Goal: Task Accomplishment & Management: Use online tool/utility

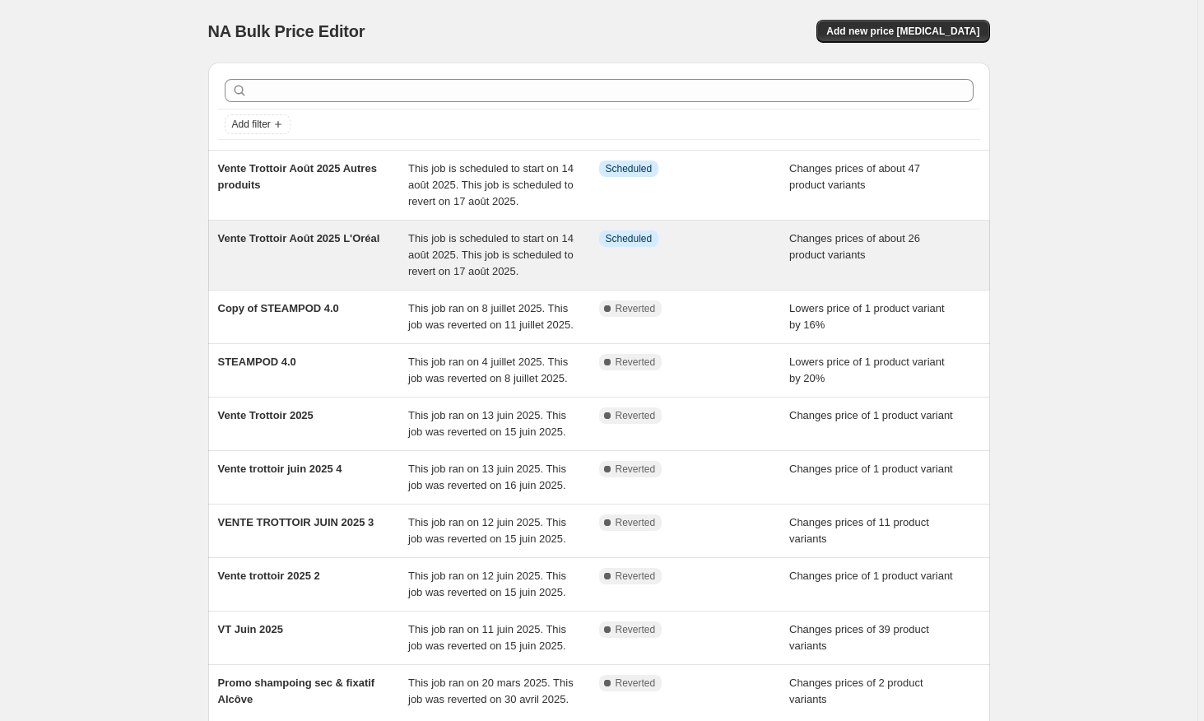
click at [351, 264] on div "Vente Trottoir Août 2025 L'Oréal" at bounding box center [313, 254] width 191 height 49
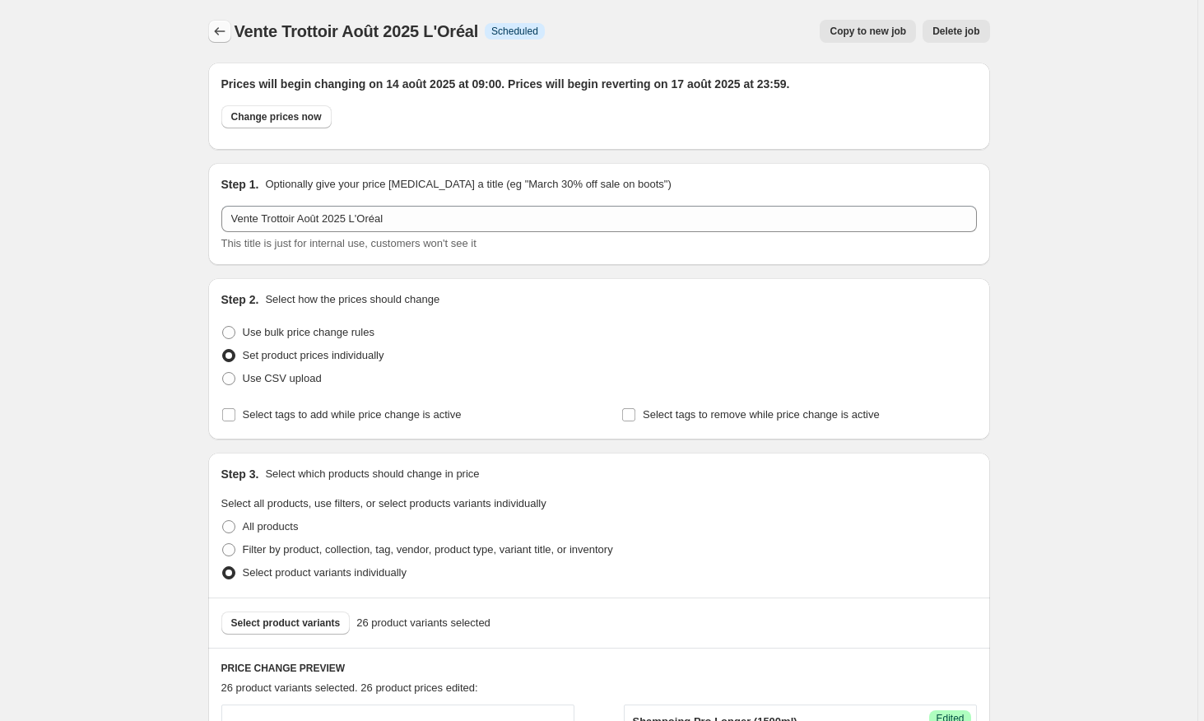
click at [228, 34] on icon "Price change jobs" at bounding box center [219, 31] width 16 height 16
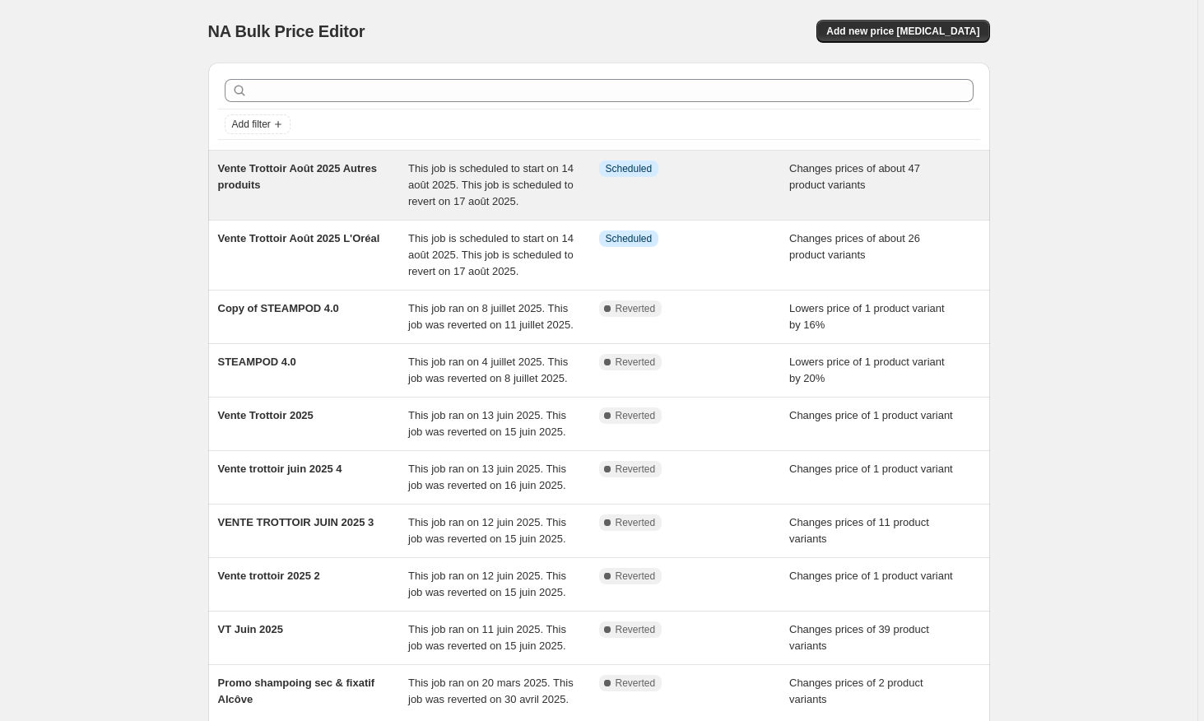
click at [278, 191] on span "Vente Trottoir Août 2025 Autres produits" at bounding box center [297, 176] width 159 height 29
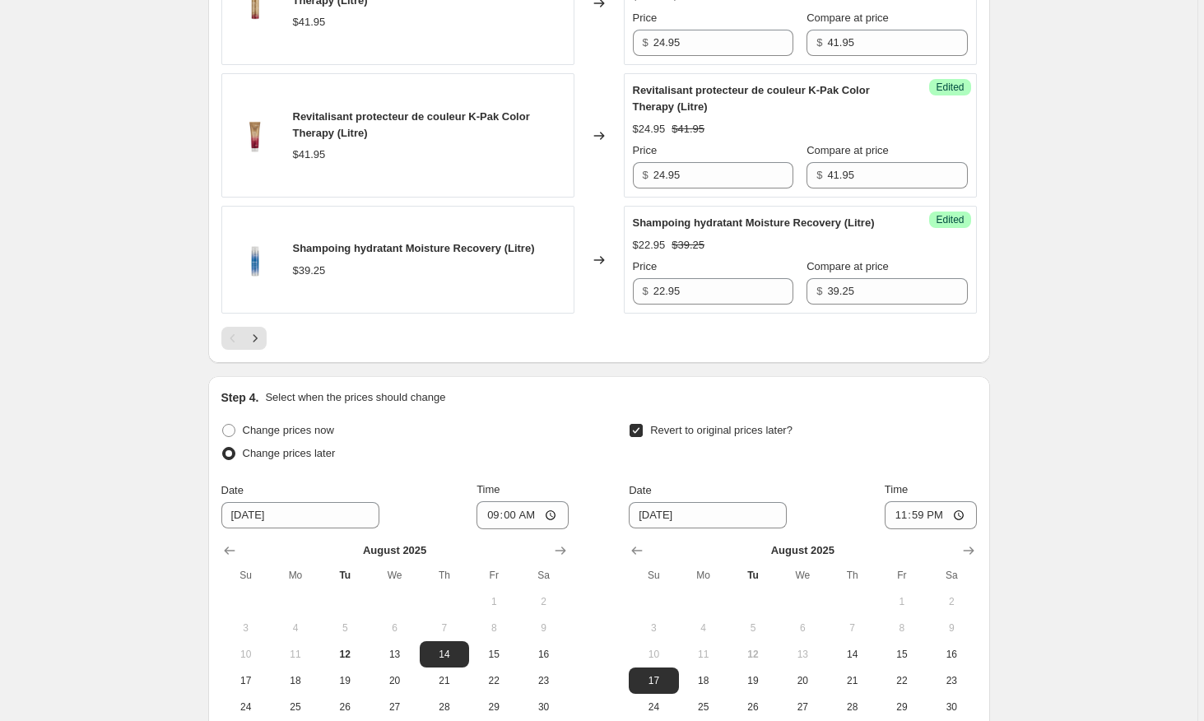
scroll to position [2853, 0]
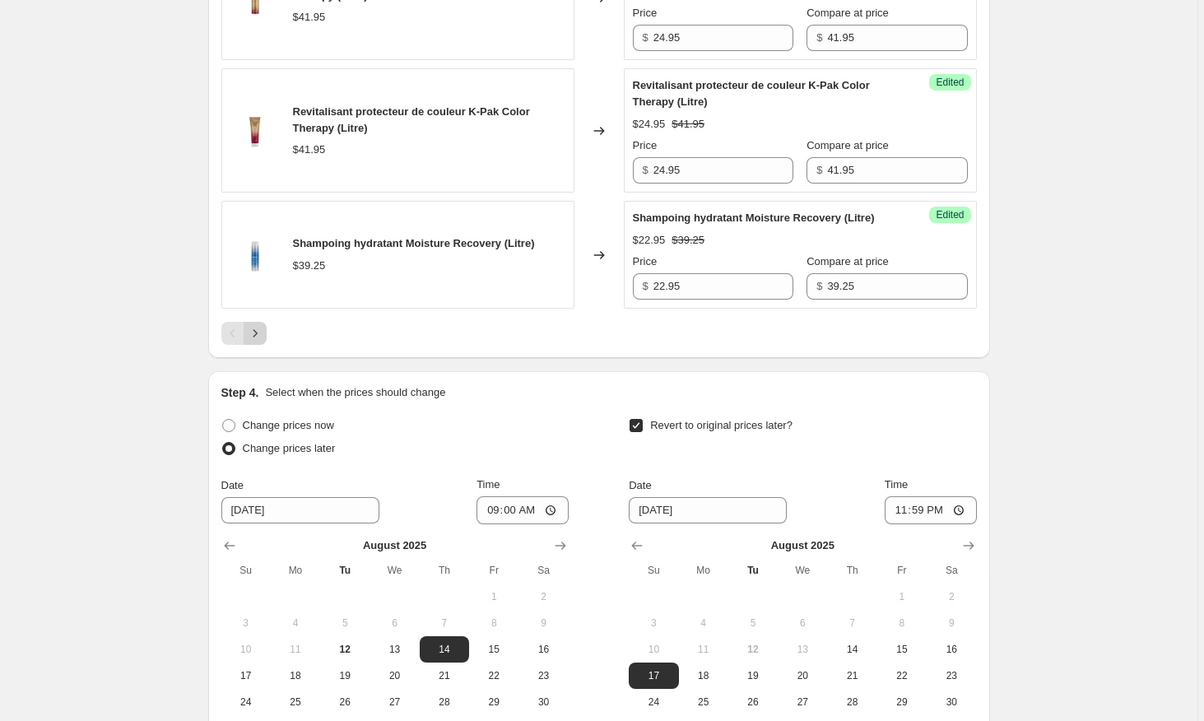
click at [260, 335] on icon "Next" at bounding box center [255, 333] width 16 height 16
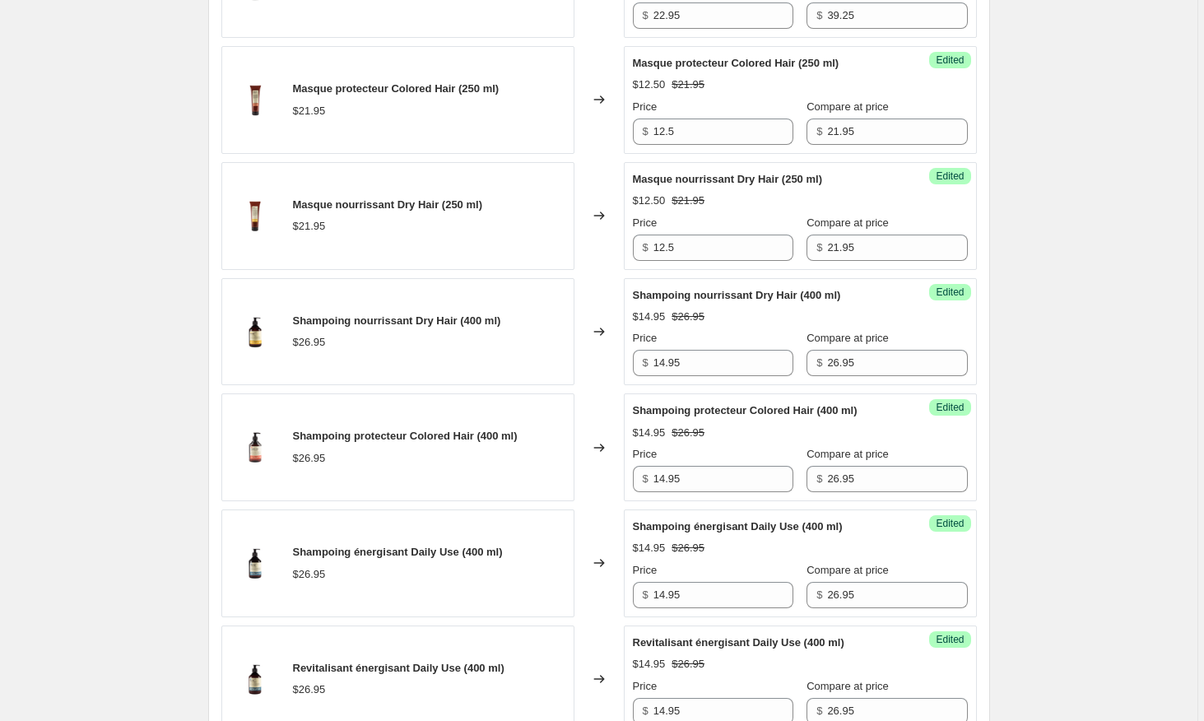
scroll to position [893, 0]
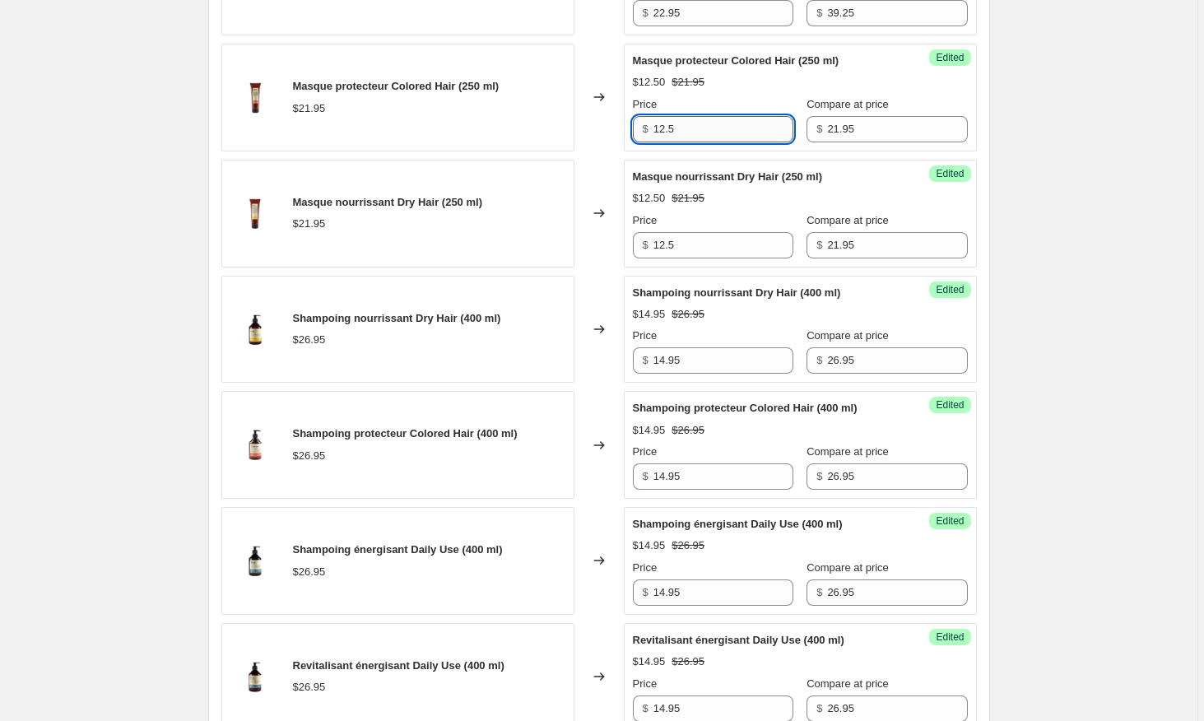
click at [700, 127] on input "12.5" at bounding box center [723, 129] width 140 height 26
type input "12.5"
click at [721, 244] on input "12.5" at bounding box center [723, 245] width 140 height 26
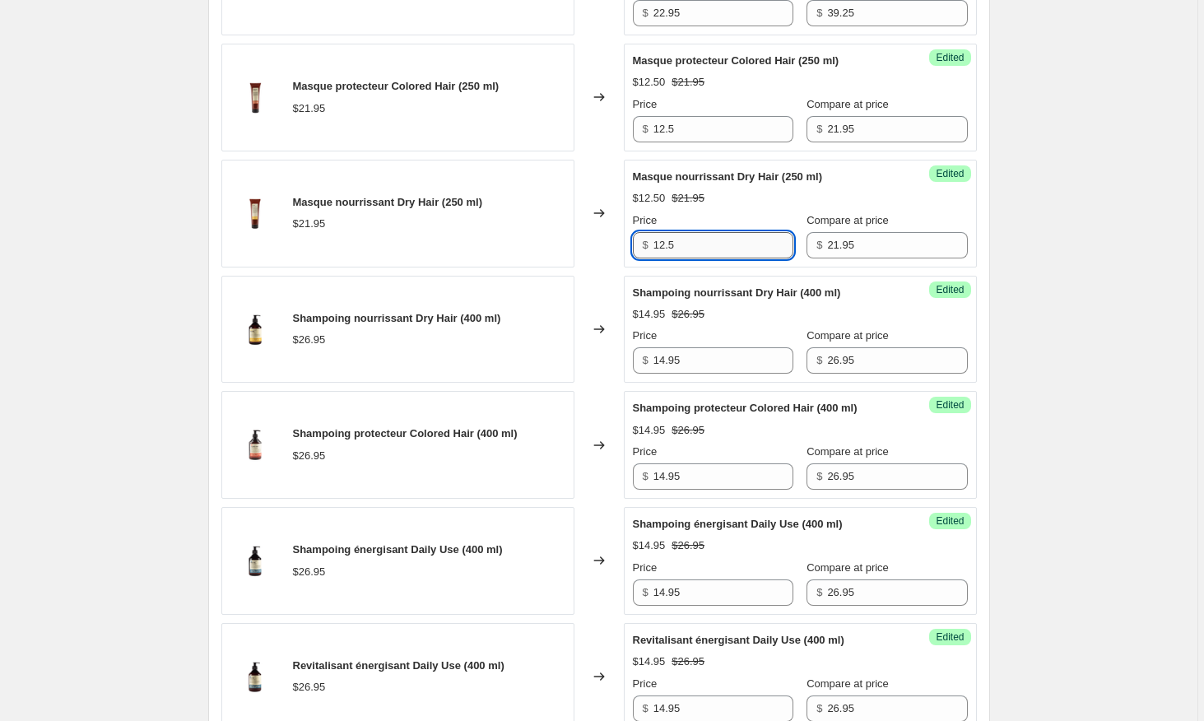
click at [721, 244] on input "12.5" at bounding box center [723, 245] width 140 height 26
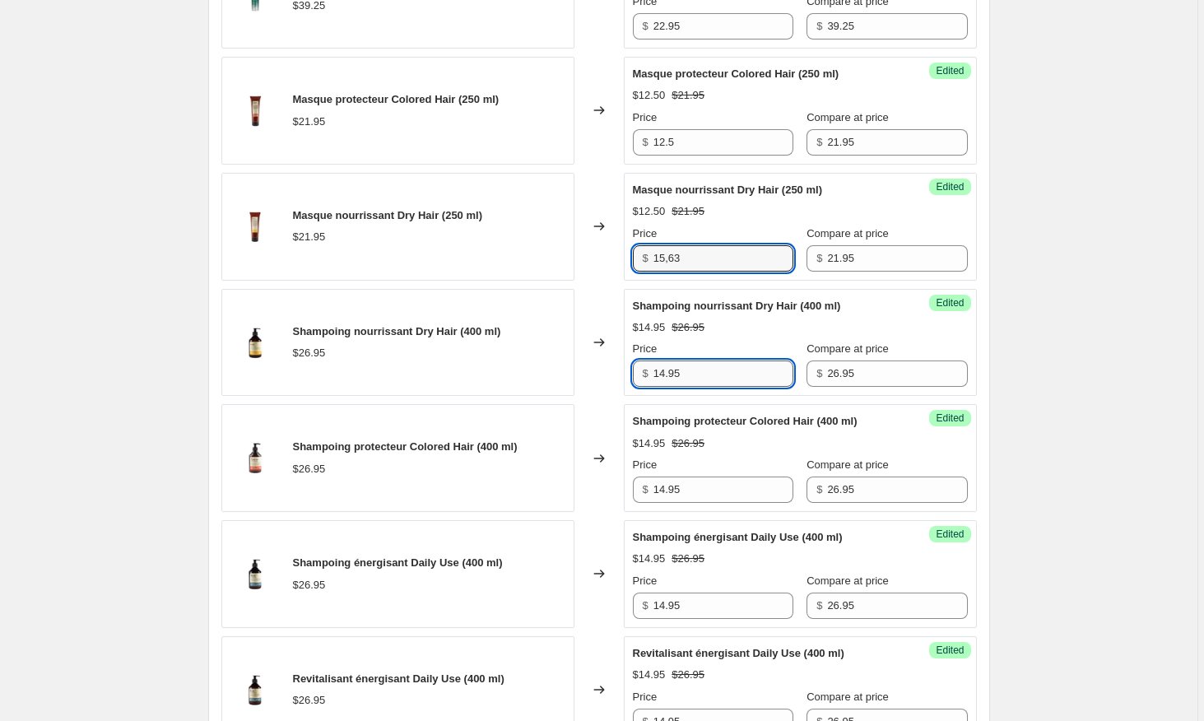
type input "12.5"
click at [717, 365] on input "14.95" at bounding box center [723, 373] width 140 height 26
type input "14.95"
click at [692, 503] on input "14.95" at bounding box center [723, 489] width 140 height 26
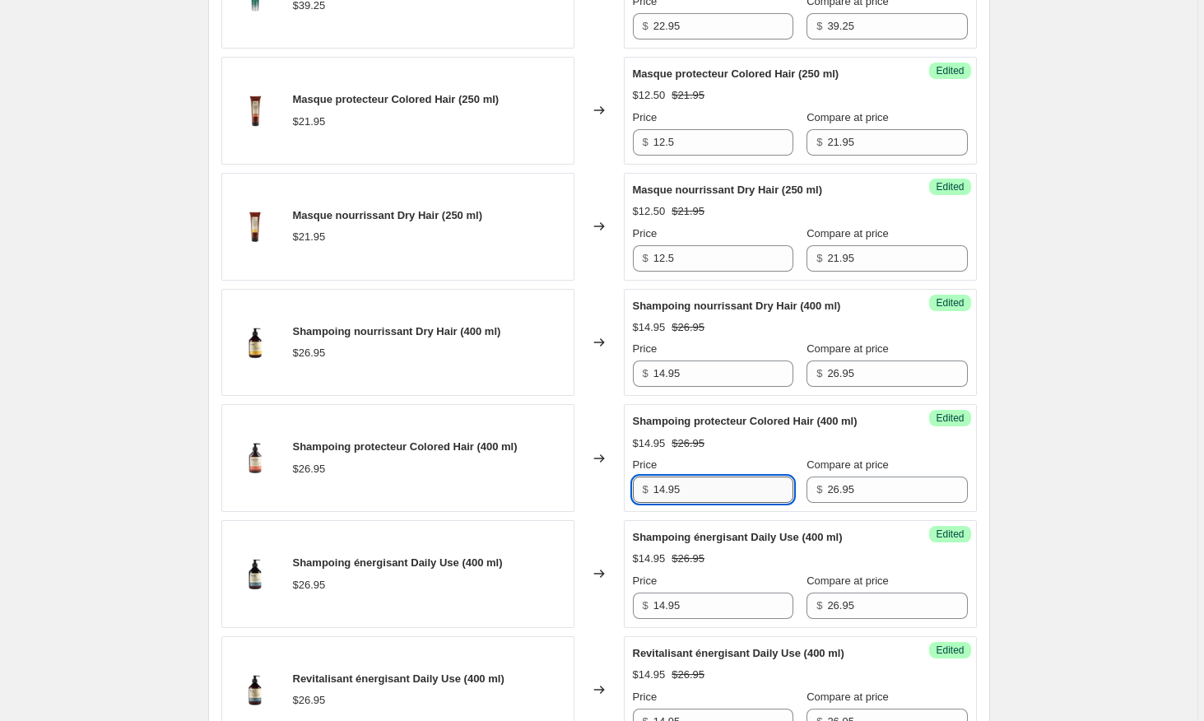
click at [692, 503] on input "14.95" at bounding box center [723, 489] width 140 height 26
type input "14.95"
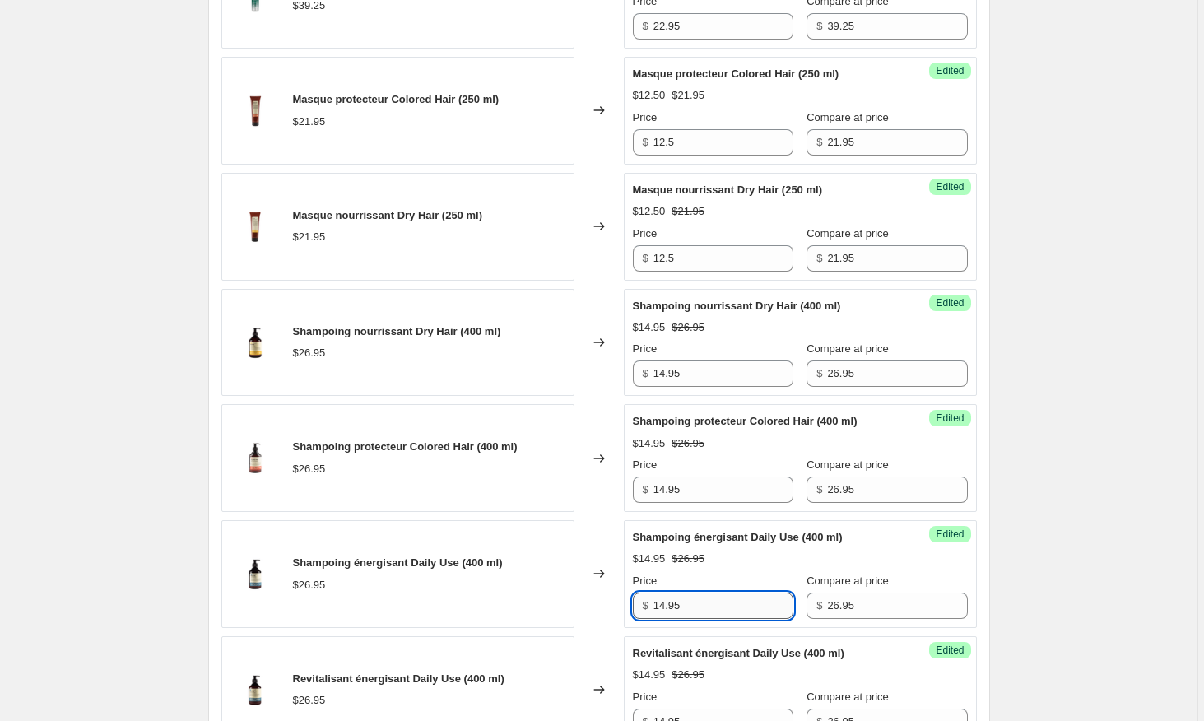
click at [693, 615] on input "14.95" at bounding box center [723, 605] width 140 height 26
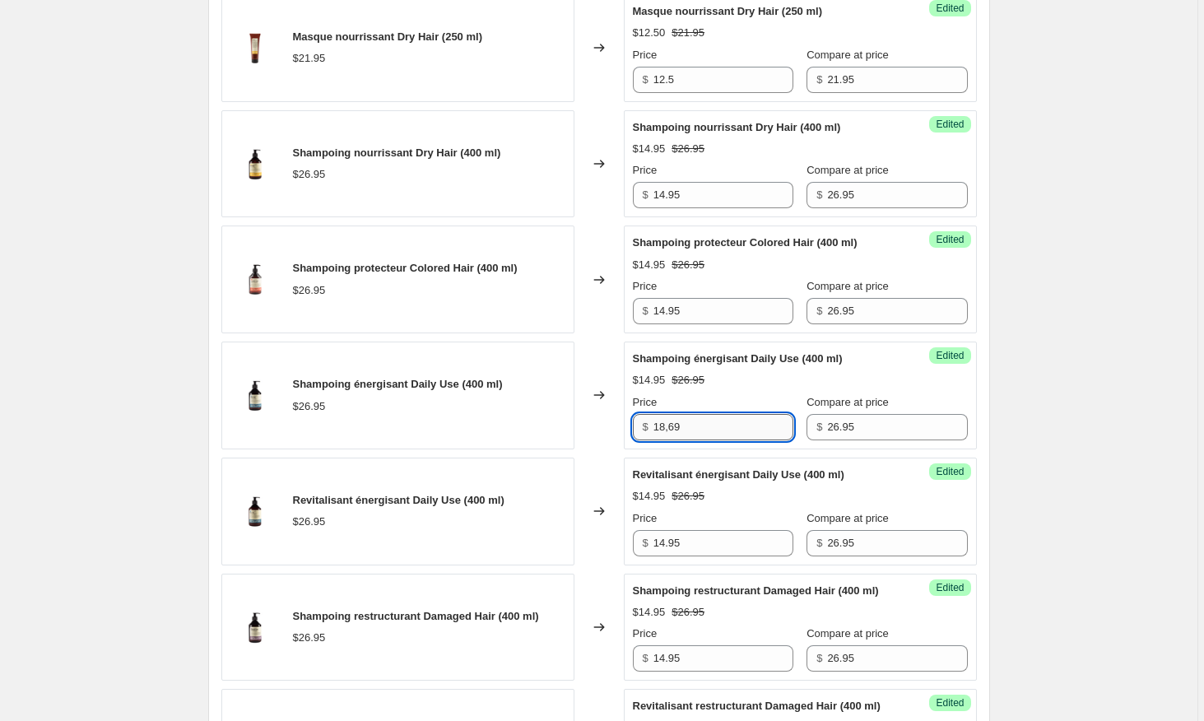
scroll to position [1059, 0]
type input "14.95"
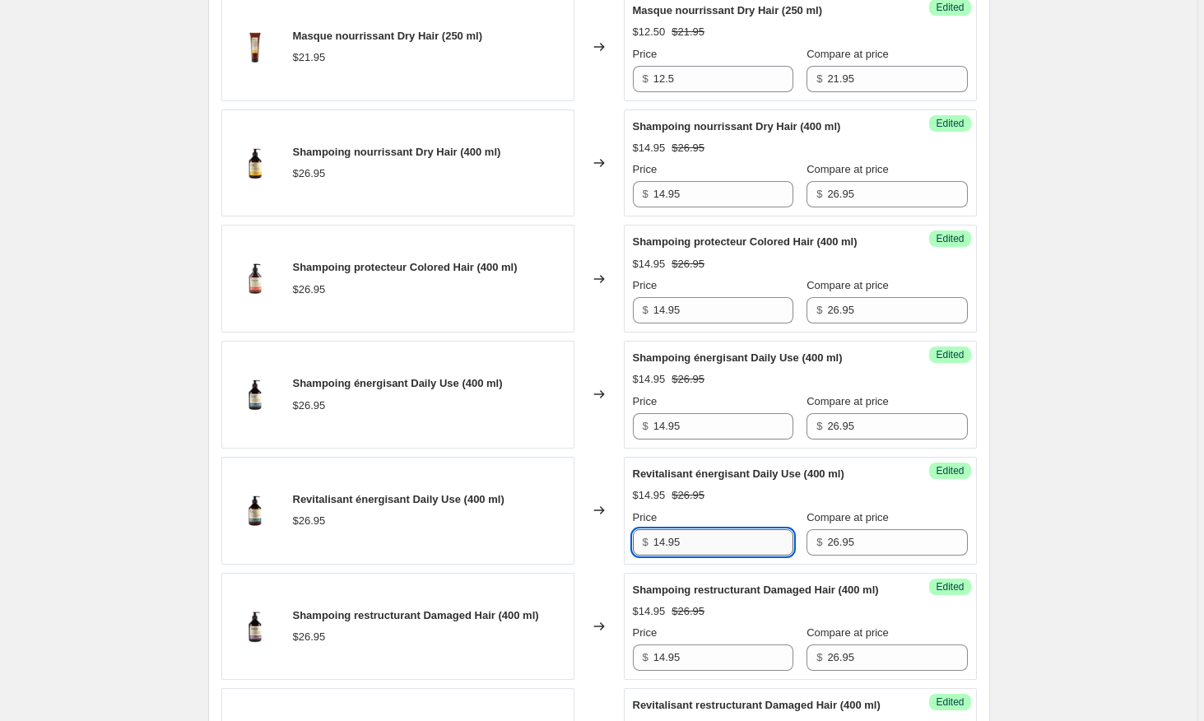
click at [728, 554] on input "14.95" at bounding box center [723, 542] width 140 height 26
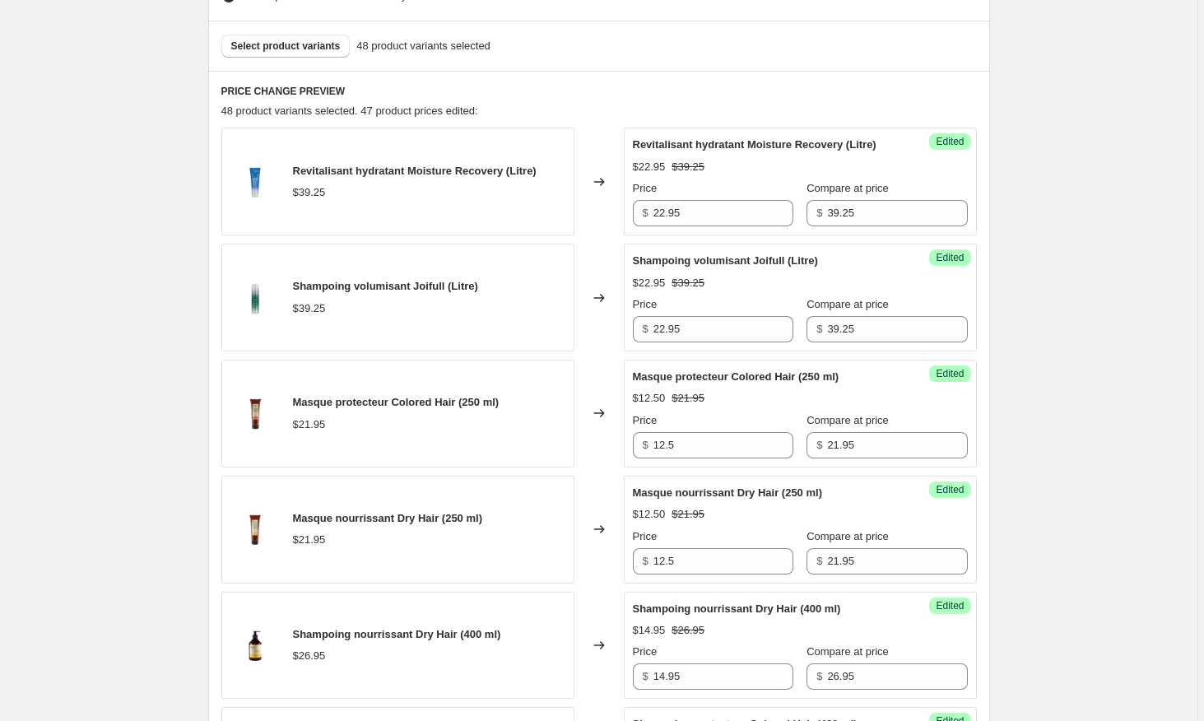
scroll to position [606, 0]
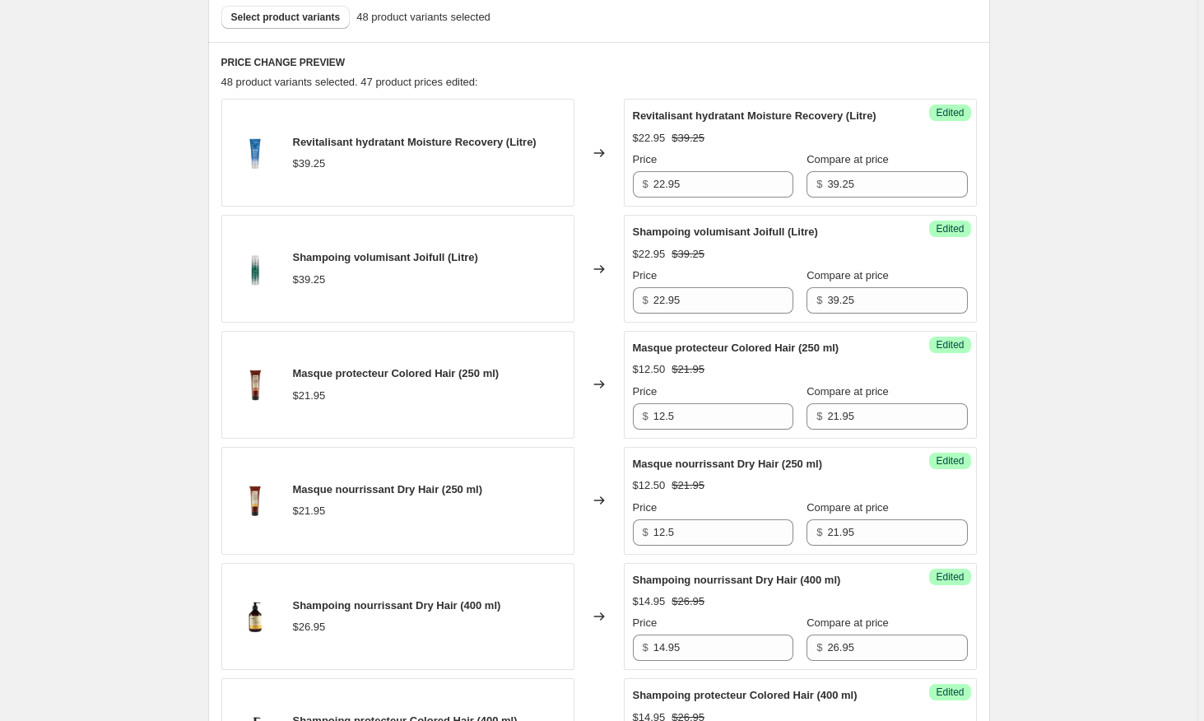
click at [685, 429] on div "Success Edited Masque protecteur Colored Hair (250 ml) $12.50 $21.95 Price $ 12…" at bounding box center [800, 385] width 353 height 108
click at [685, 416] on input "12.5" at bounding box center [723, 416] width 140 height 26
type input "12.5"
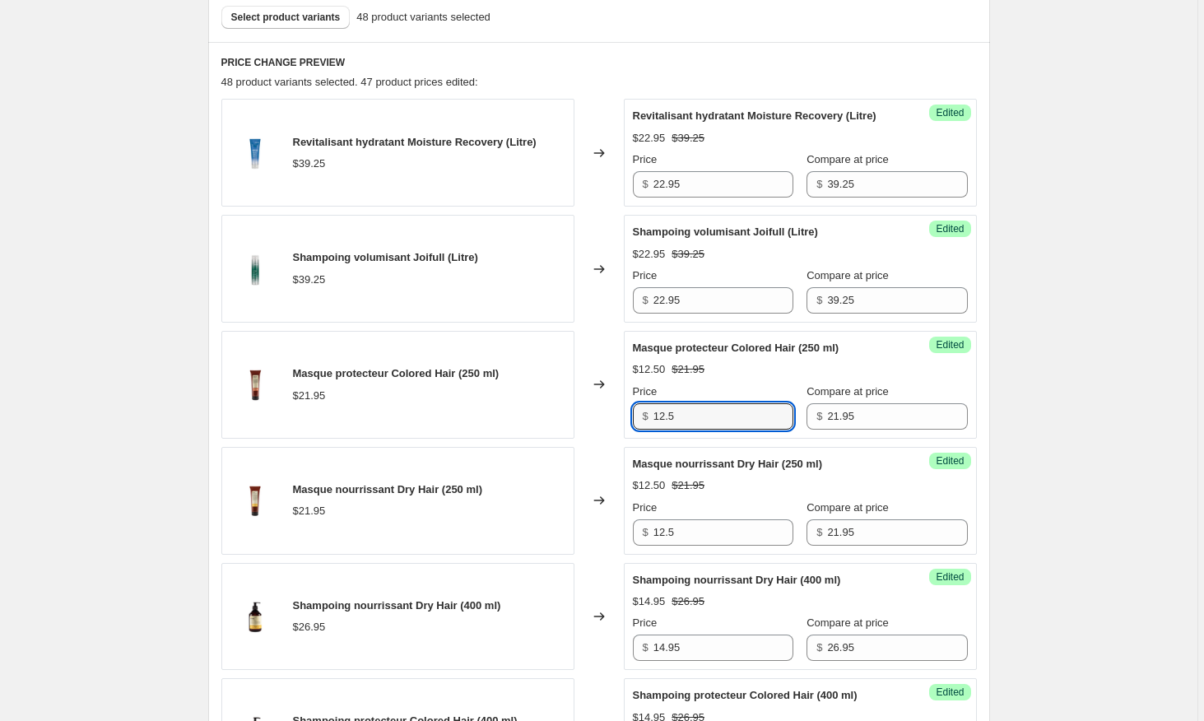
click at [689, 483] on strike "$21.95" at bounding box center [687, 485] width 33 height 16
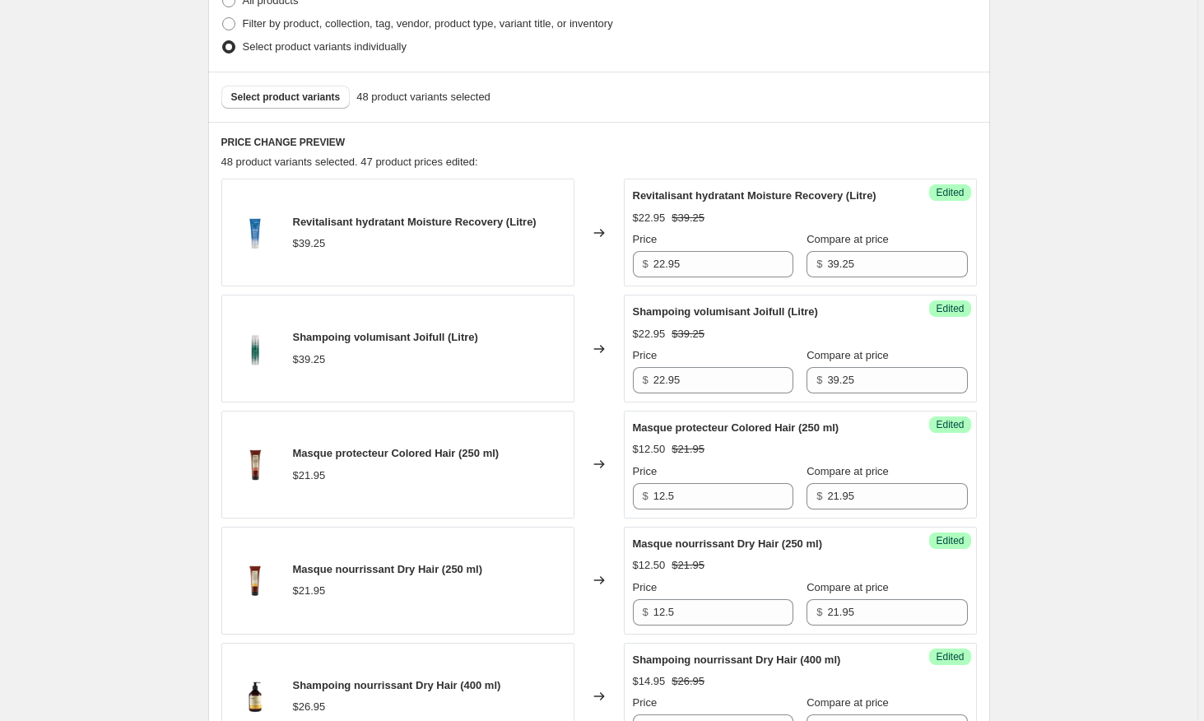
scroll to position [535, 0]
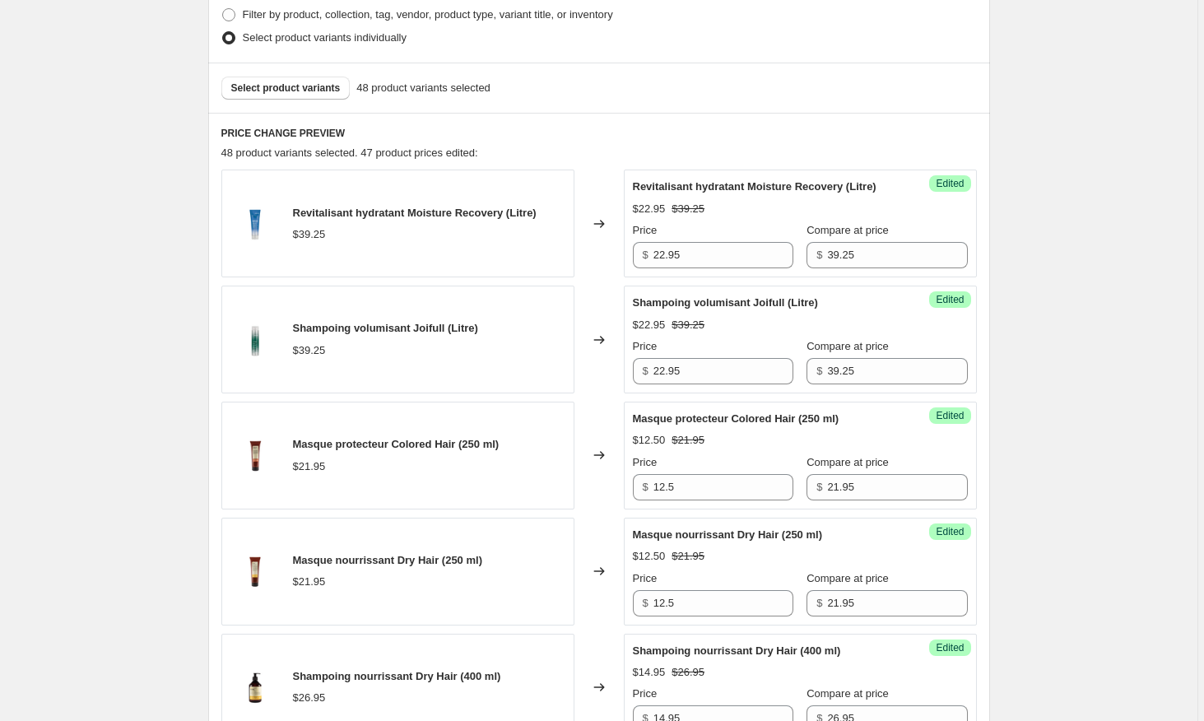
click at [648, 429] on div "Masque protecteur Colored Hair (250 ml) $12.50 $21.95 Price $ 12.5 Compare at p…" at bounding box center [800, 456] width 335 height 90
click at [680, 482] on input "12.5" at bounding box center [723, 487] width 140 height 26
type input "15.63"
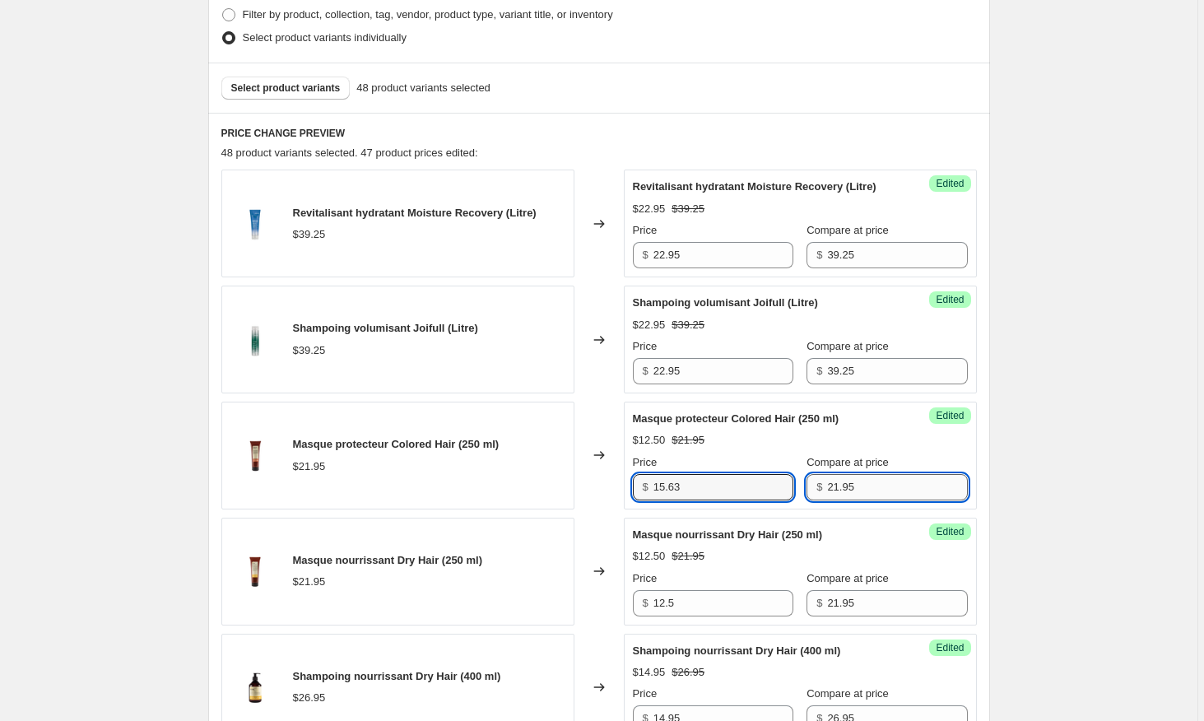
click at [836, 487] on input "21.95" at bounding box center [897, 487] width 140 height 26
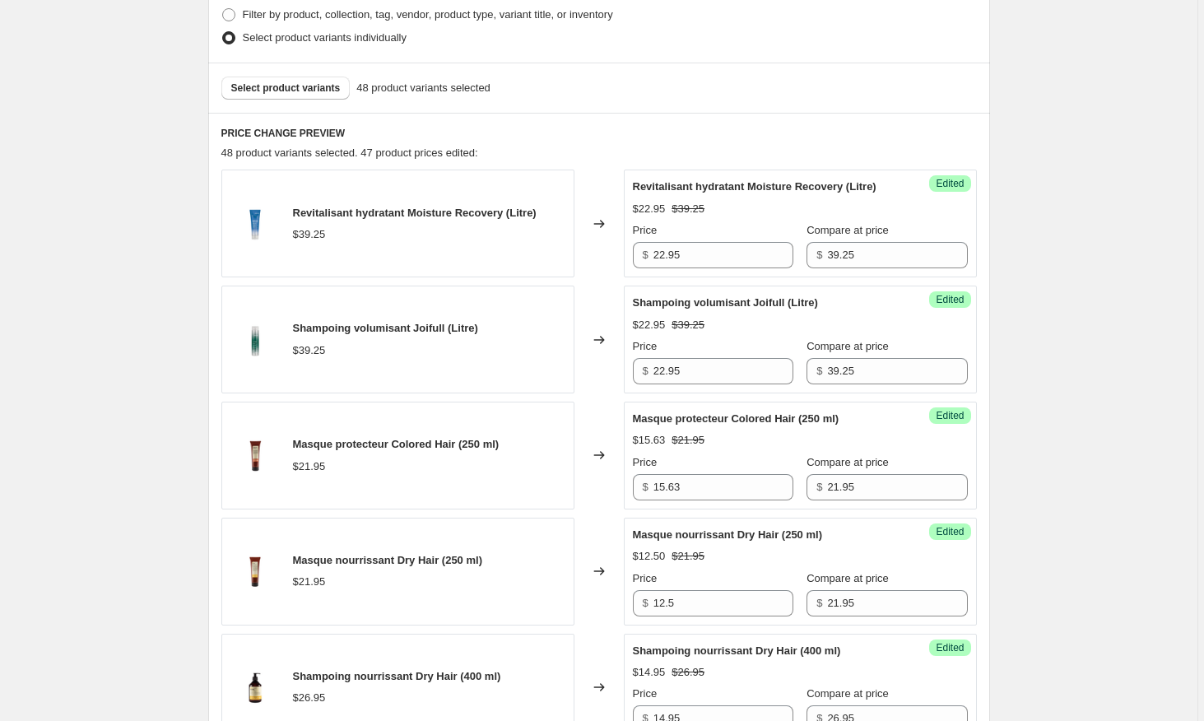
click at [822, 521] on div "Success Edited Masque nourrissant Dry Hair (250 ml) $12.50 $21.95 Price $ 12.5 …" at bounding box center [800, 572] width 353 height 108
click at [718, 602] on input "12.5" at bounding box center [723, 603] width 140 height 26
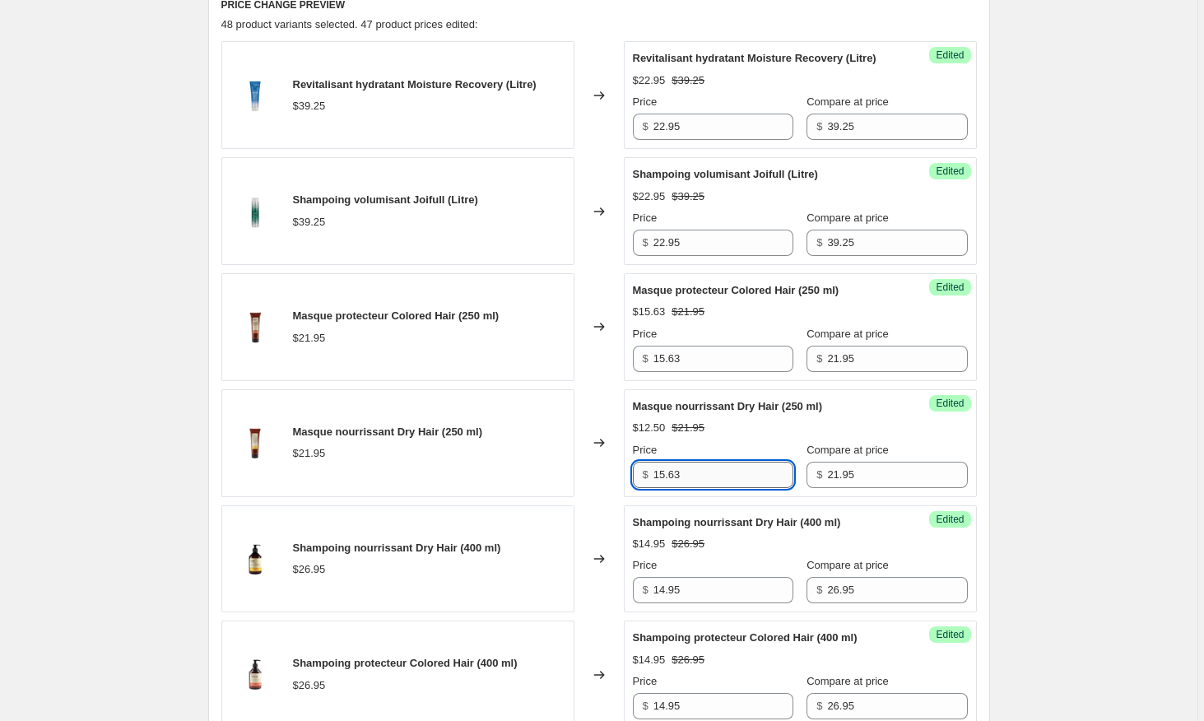
scroll to position [696, 0]
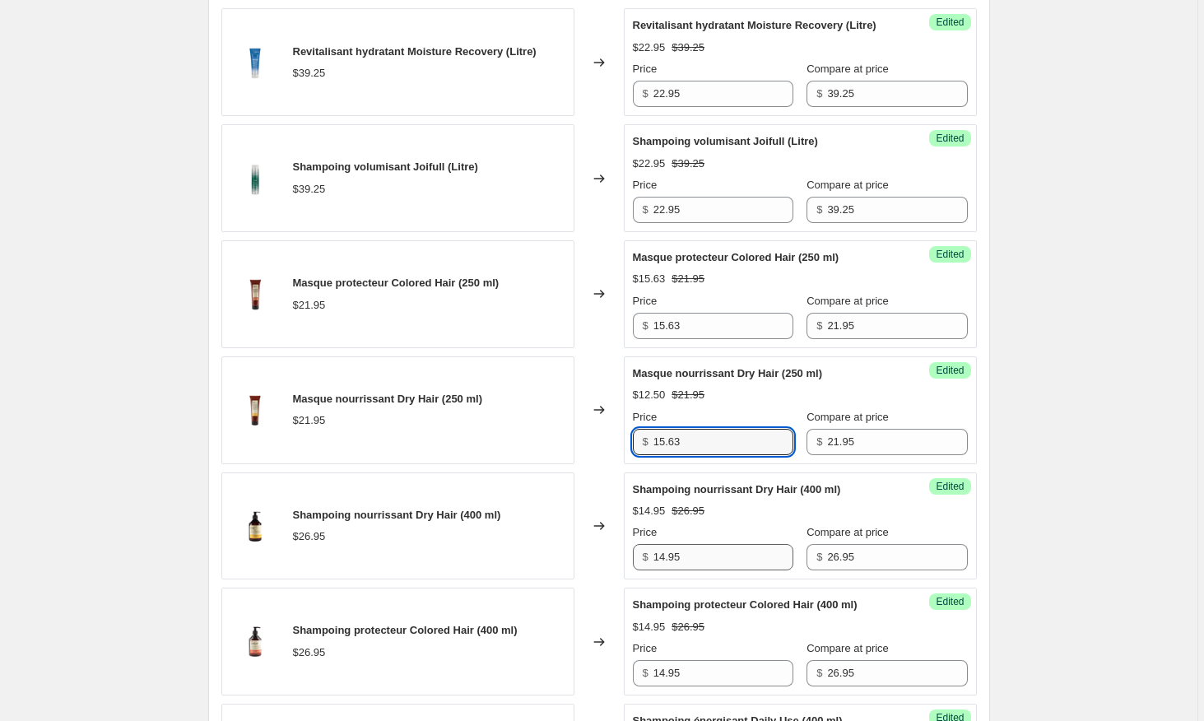
type input "15.63"
click at [711, 556] on input "14.95" at bounding box center [723, 557] width 140 height 26
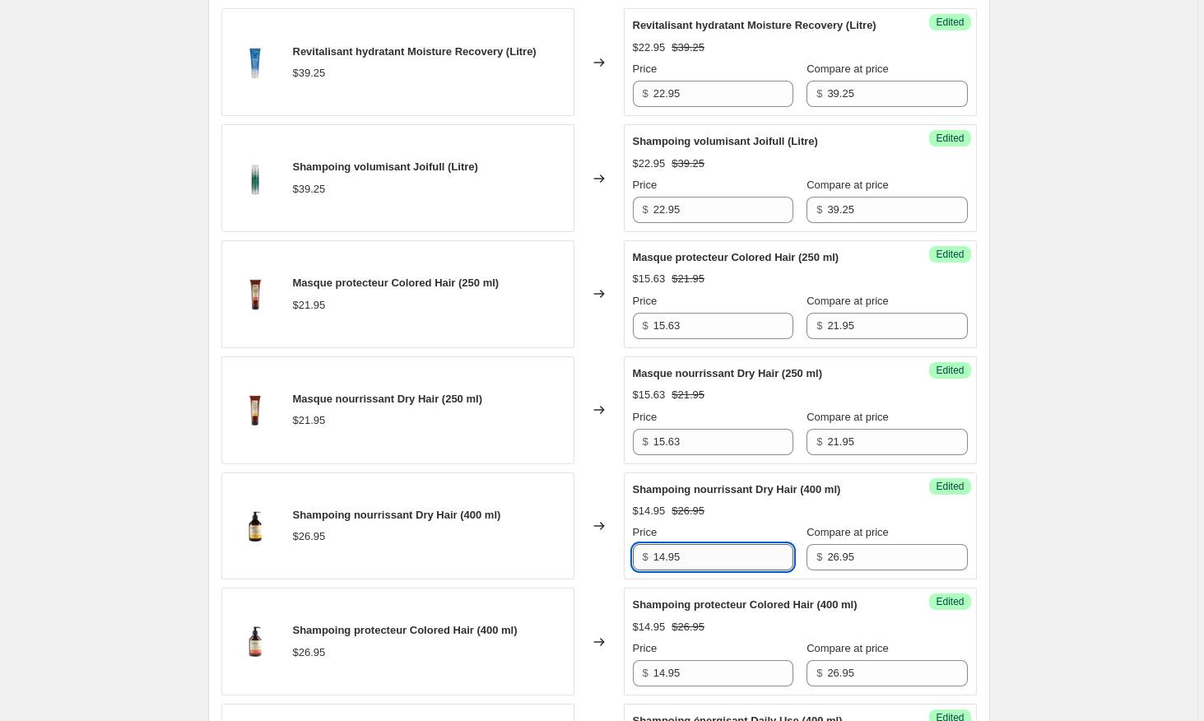
click at [711, 556] on input "14.95" at bounding box center [723, 557] width 140 height 26
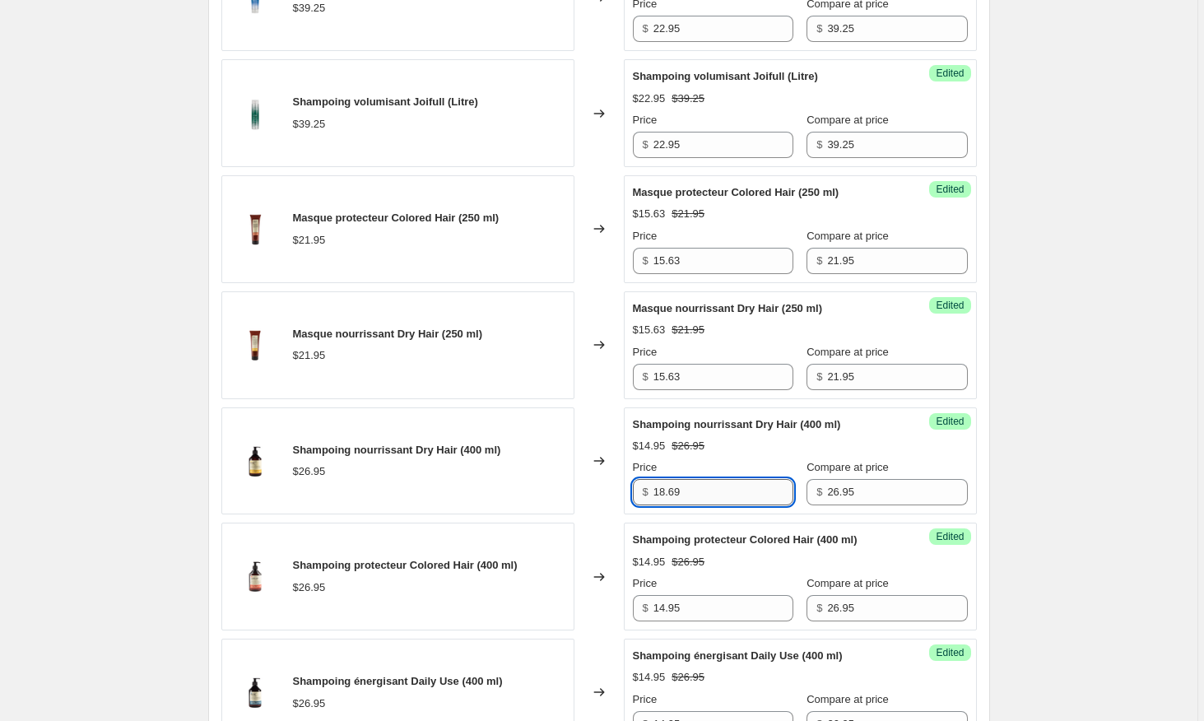
scroll to position [786, 0]
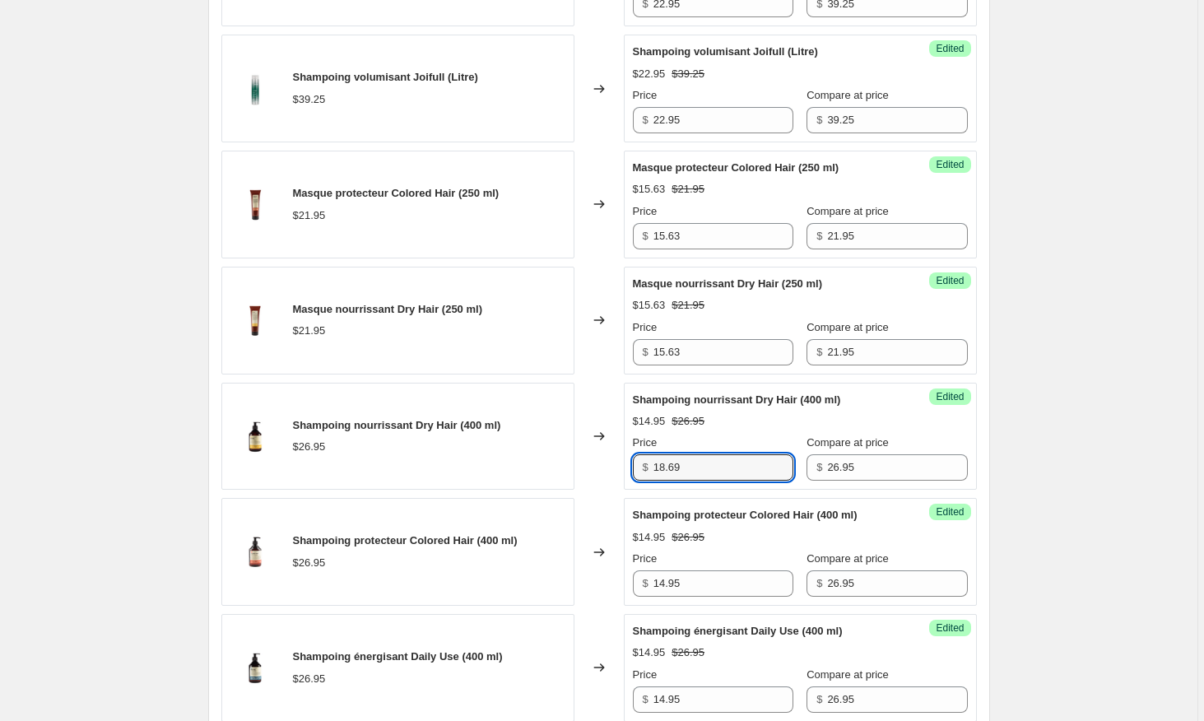
type input "18.69"
click at [763, 548] on div "Shampoing protecteur Colored Hair (400 ml) $14.95 $26.95 Price $ 14.95 Compare …" at bounding box center [800, 552] width 335 height 90
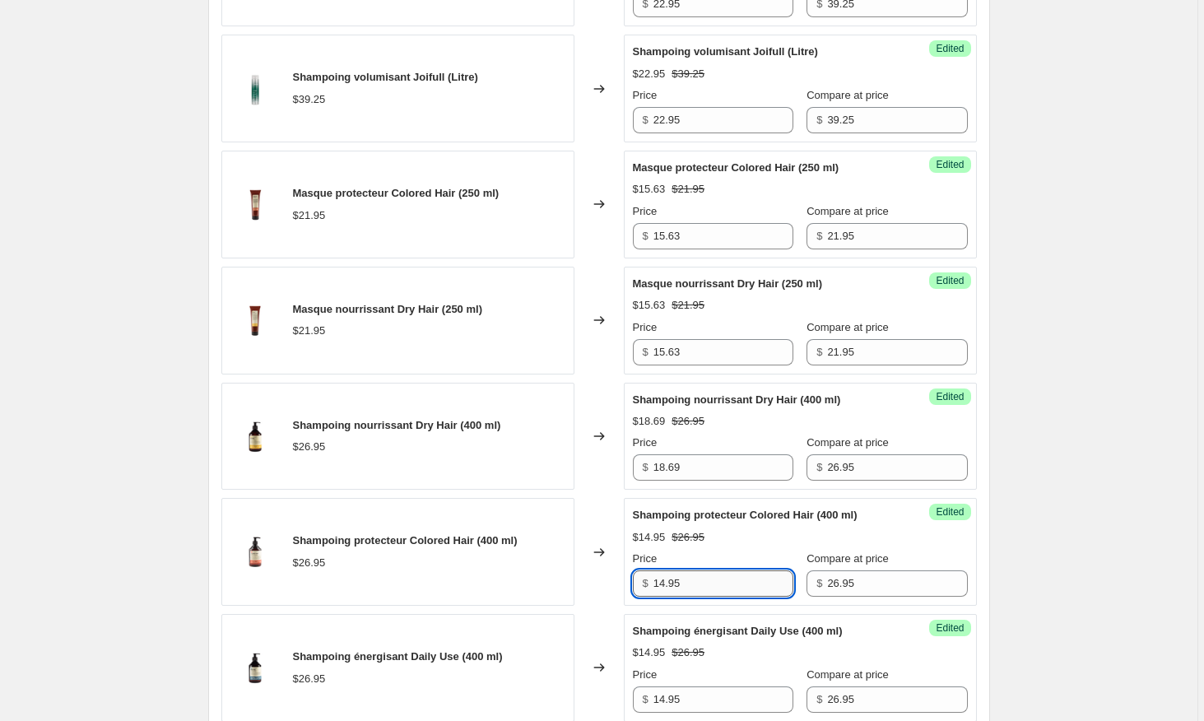
click at [722, 579] on input "14.95" at bounding box center [723, 583] width 140 height 26
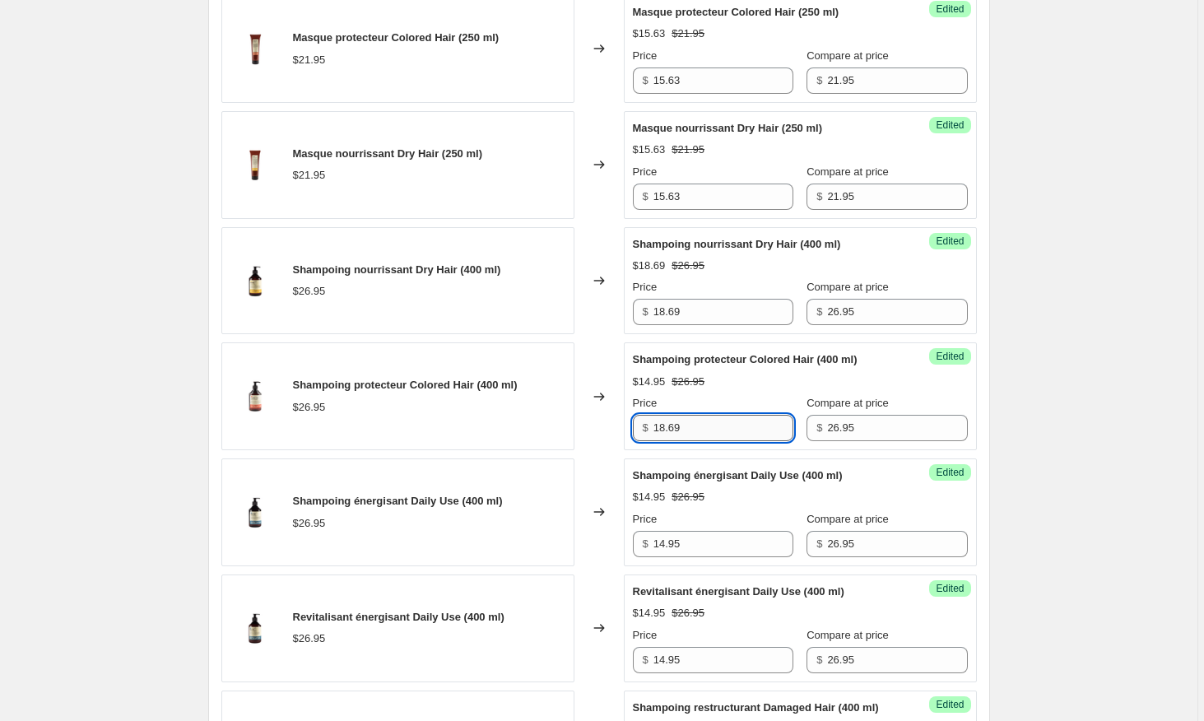
scroll to position [948, 0]
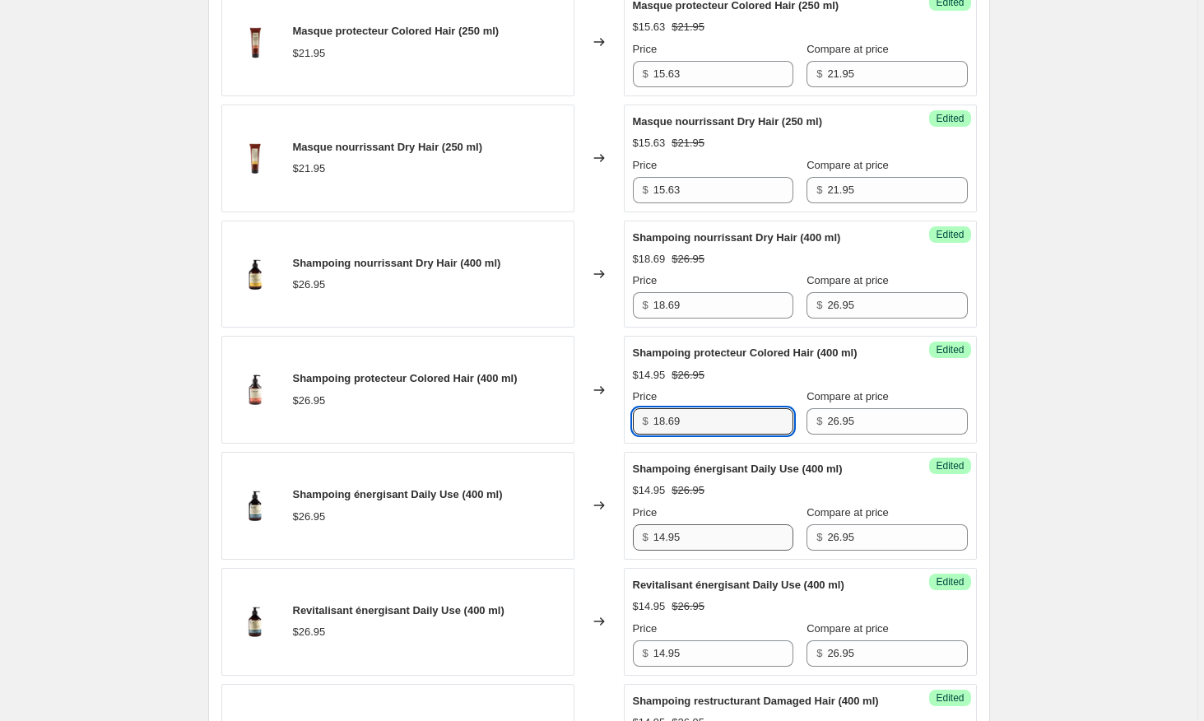
type input "18.69"
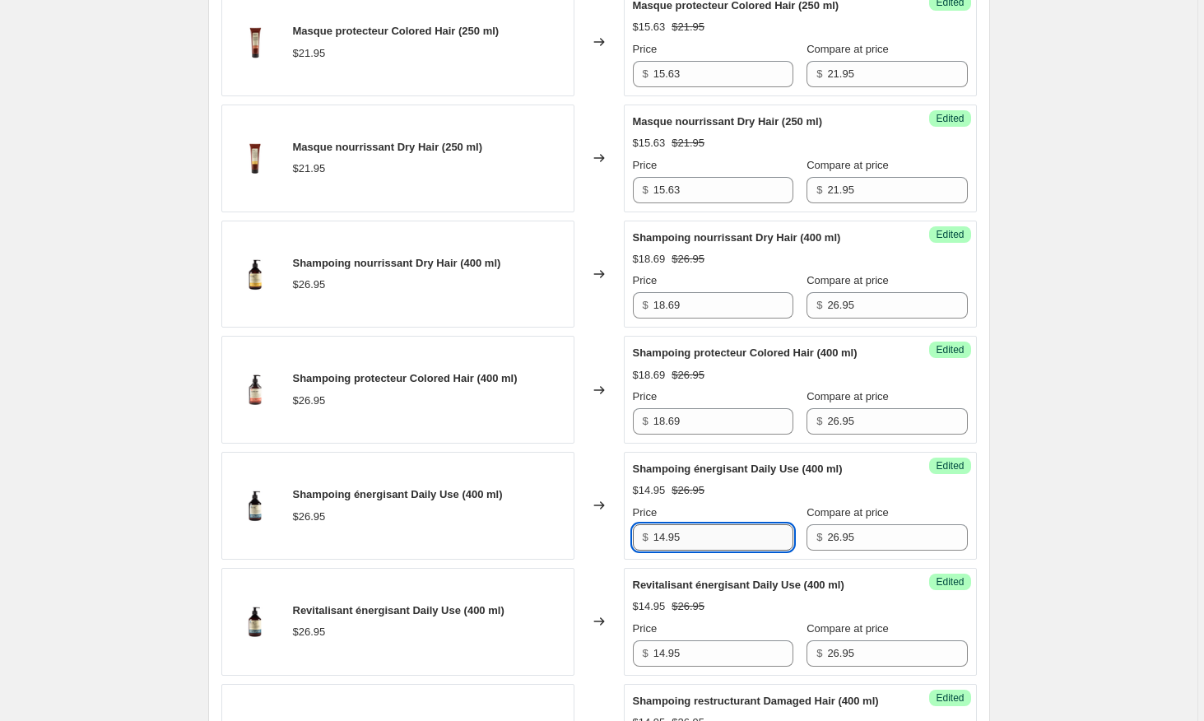
click at [683, 527] on input "14.95" at bounding box center [723, 537] width 140 height 26
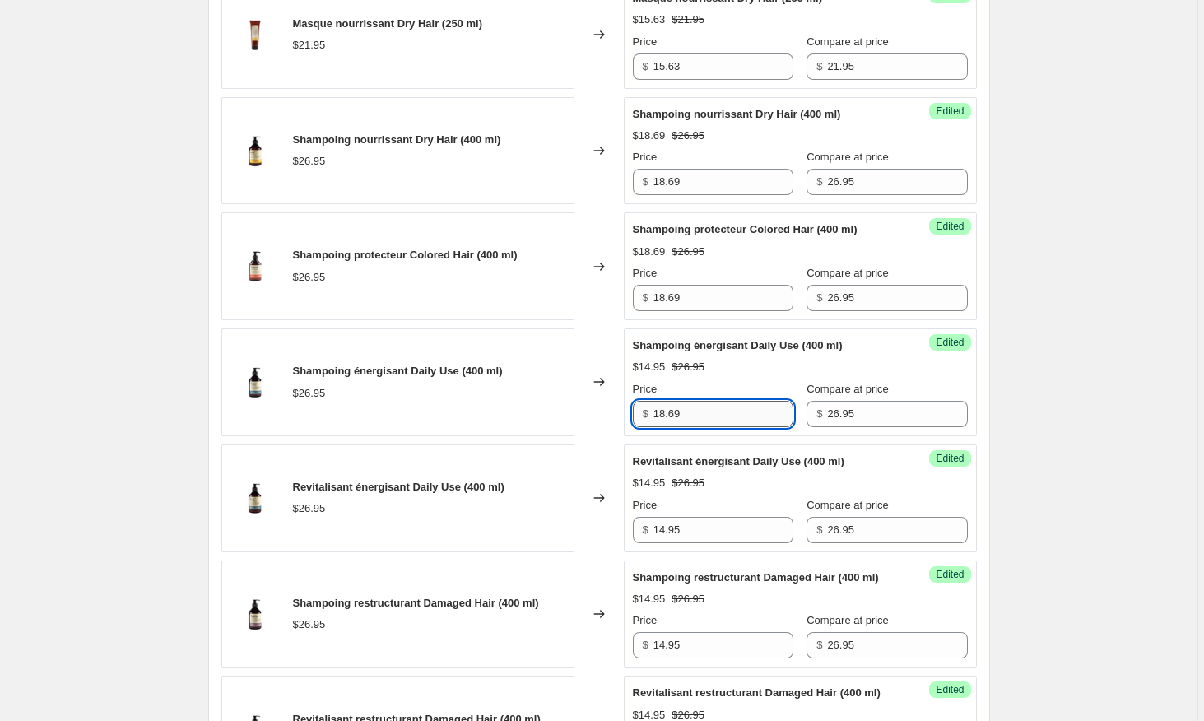
scroll to position [1121, 0]
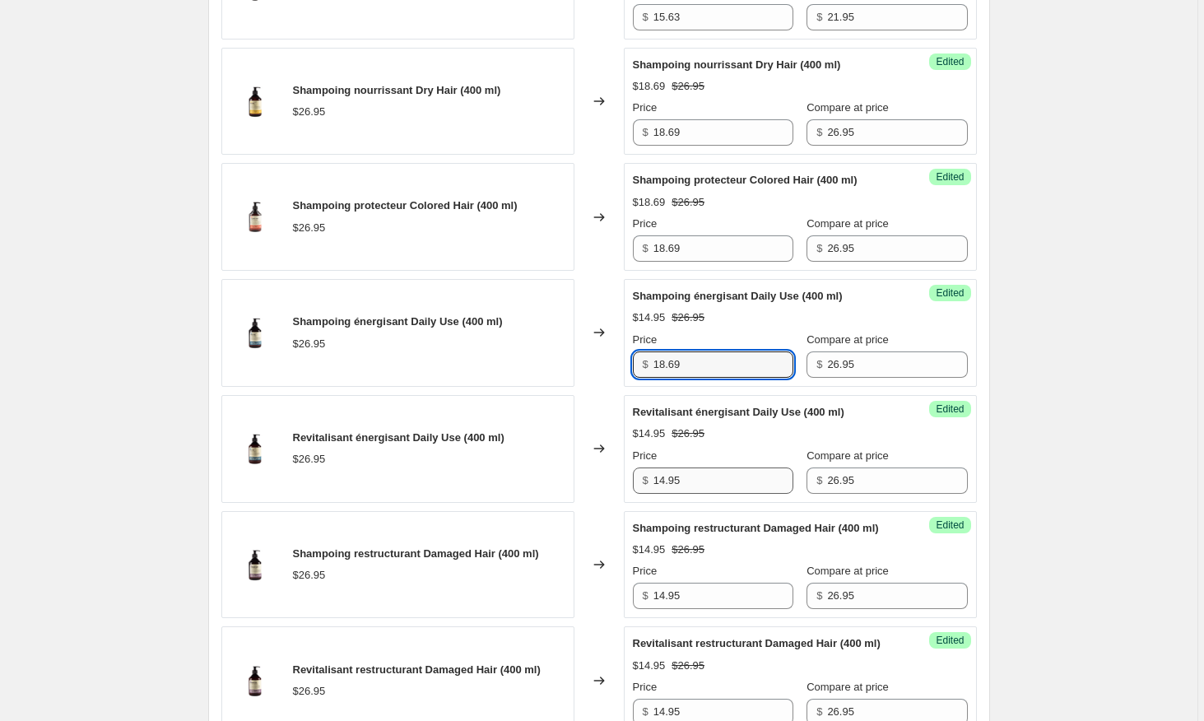
type input "18.69"
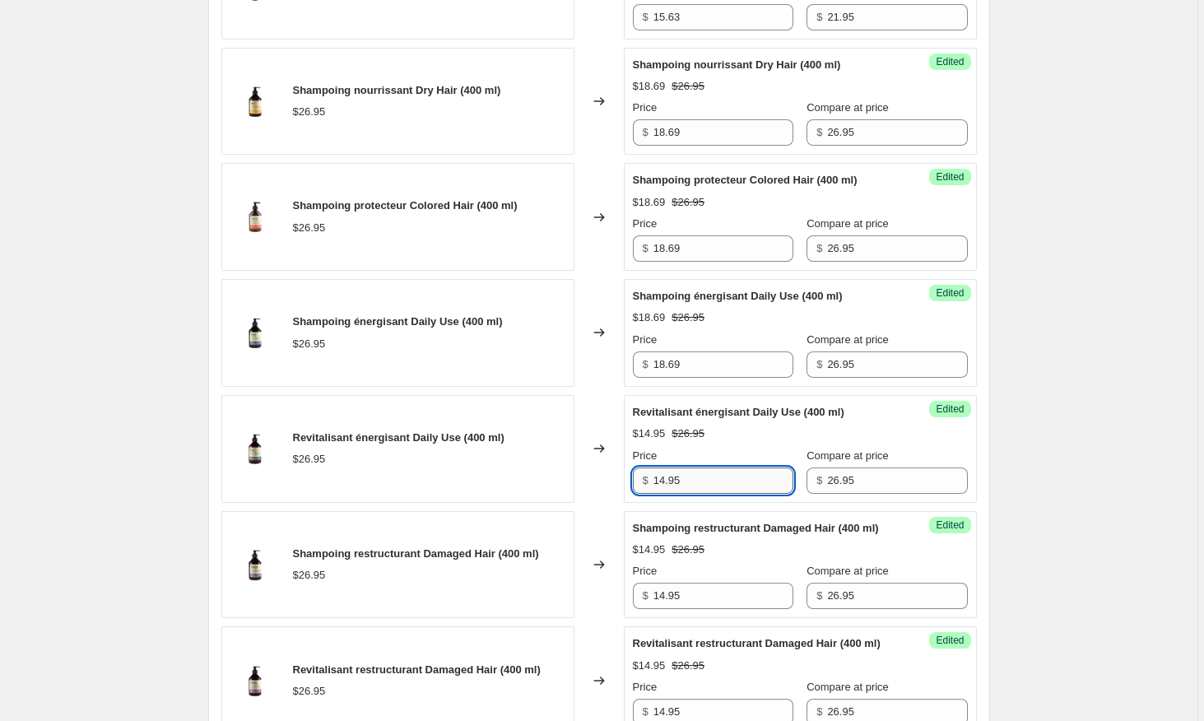
click at [685, 469] on input "14.95" at bounding box center [723, 480] width 140 height 26
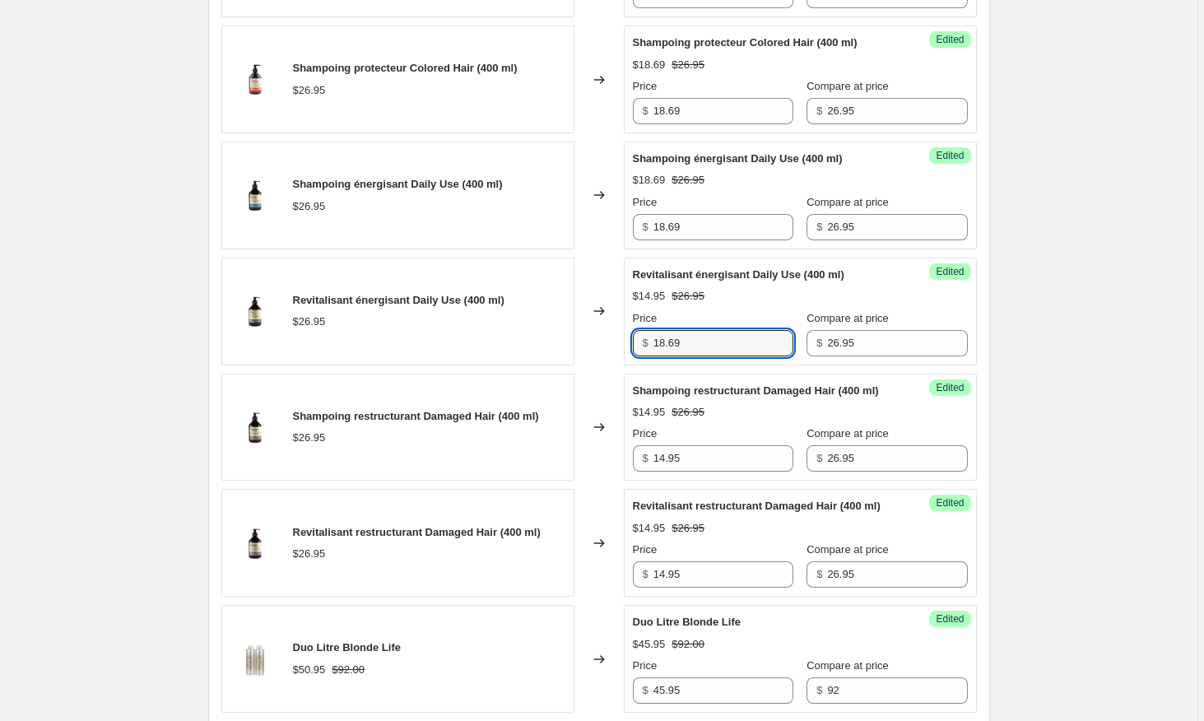
scroll to position [1260, 0]
type input "18.69"
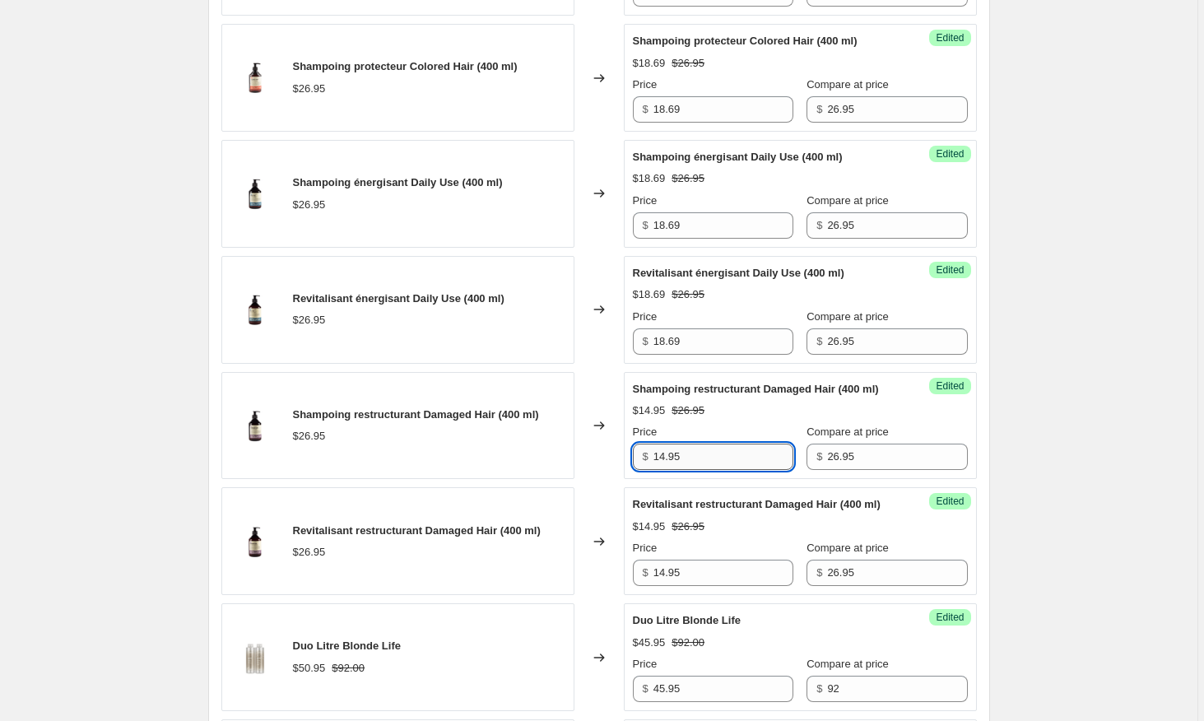
click at [703, 457] on input "14.95" at bounding box center [723, 456] width 140 height 26
type input "18.69"
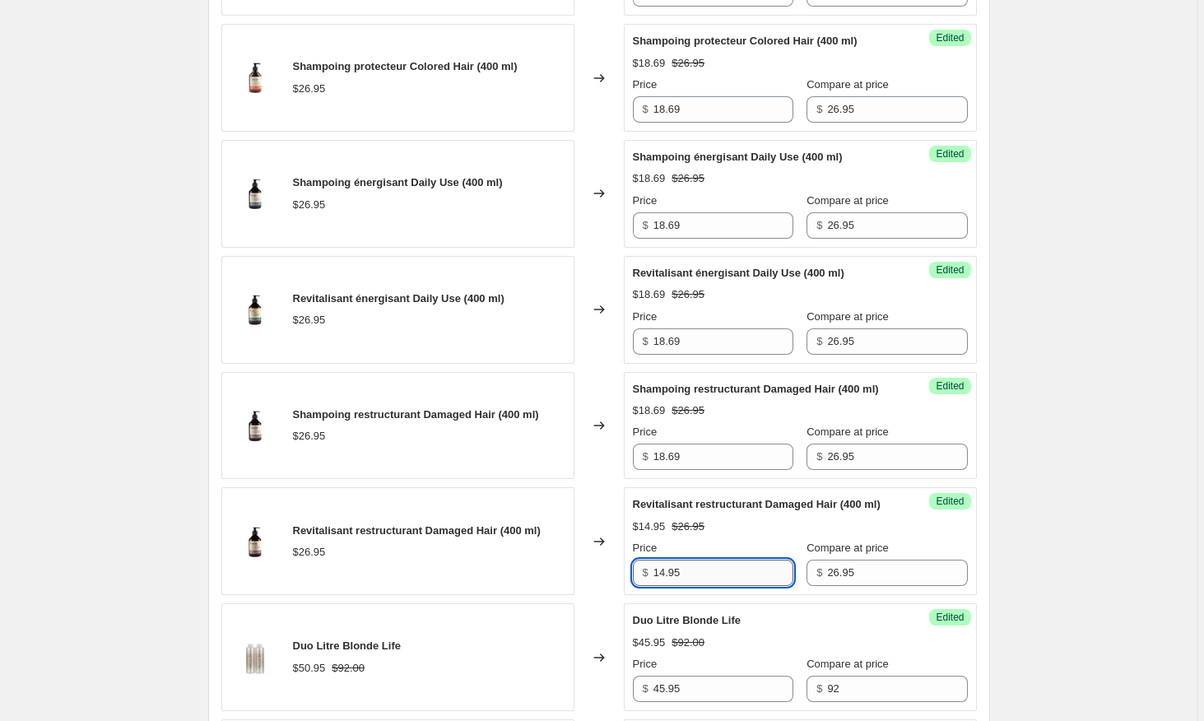
click at [702, 566] on input "14.95" at bounding box center [723, 572] width 140 height 26
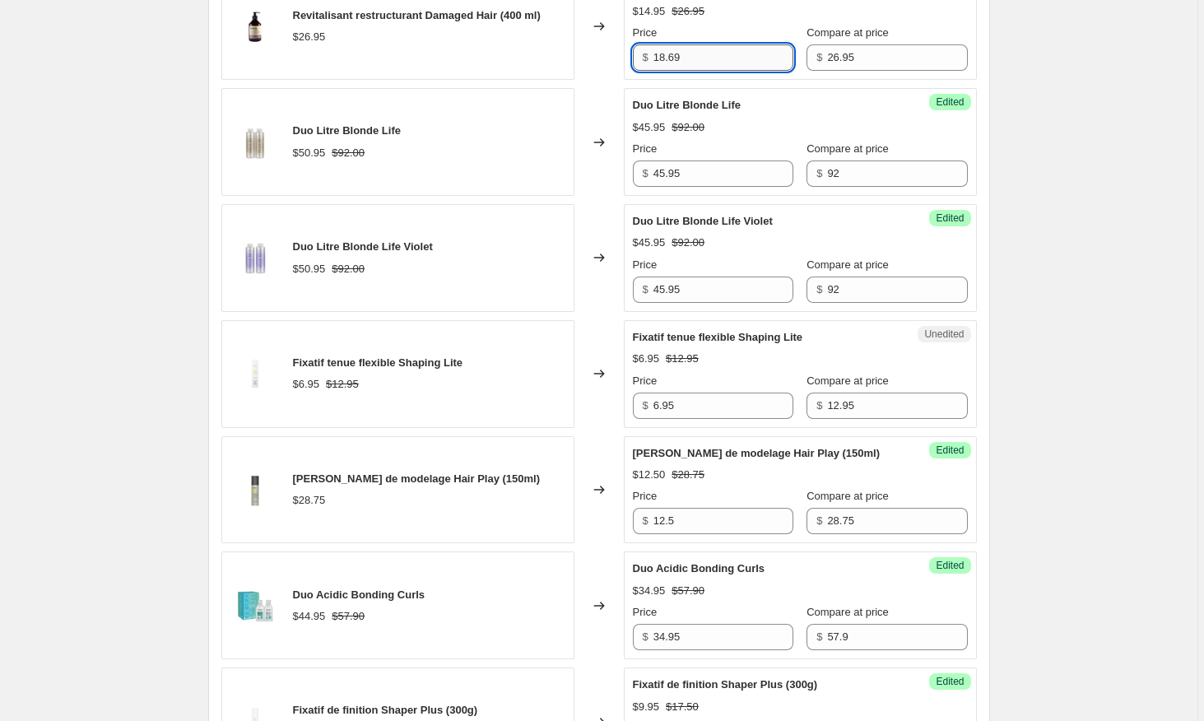
scroll to position [1833, 0]
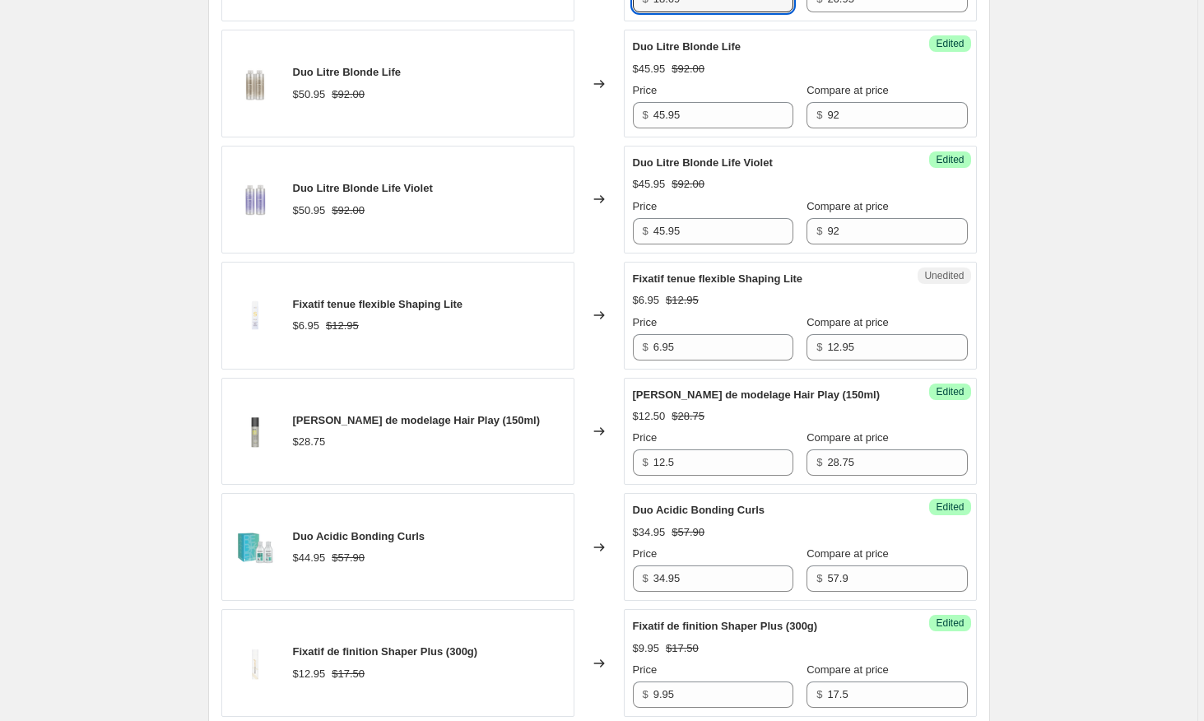
type input "18.69"
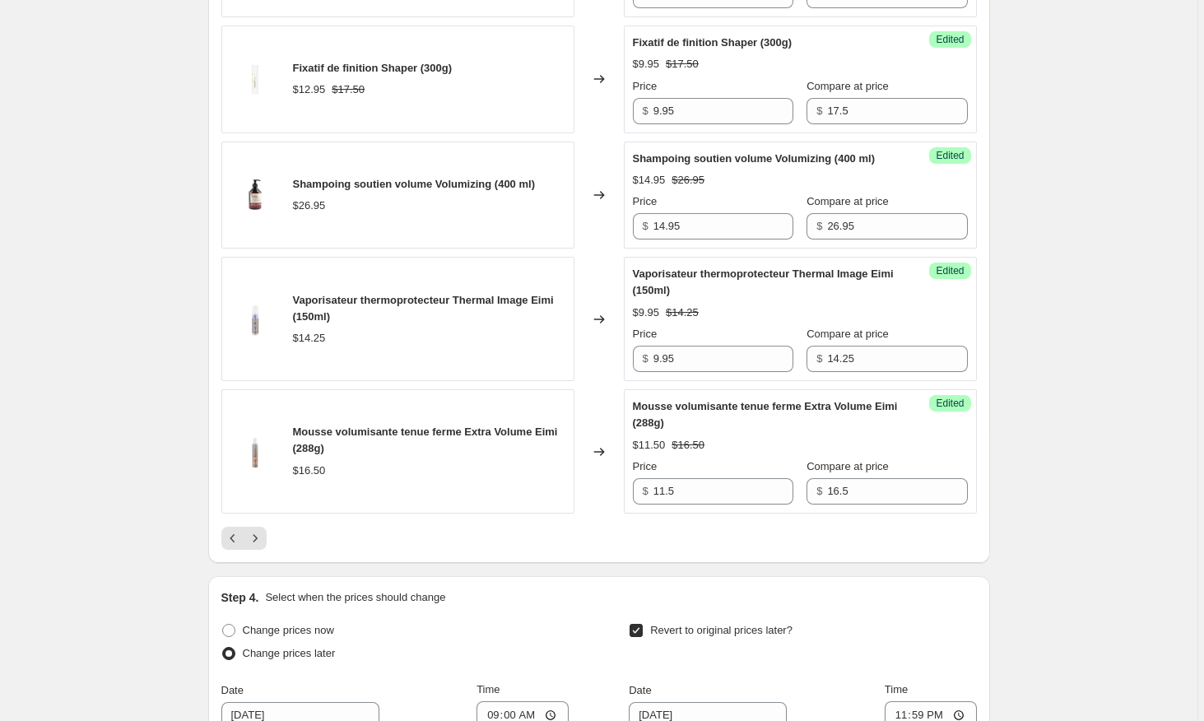
scroll to position [2518, 0]
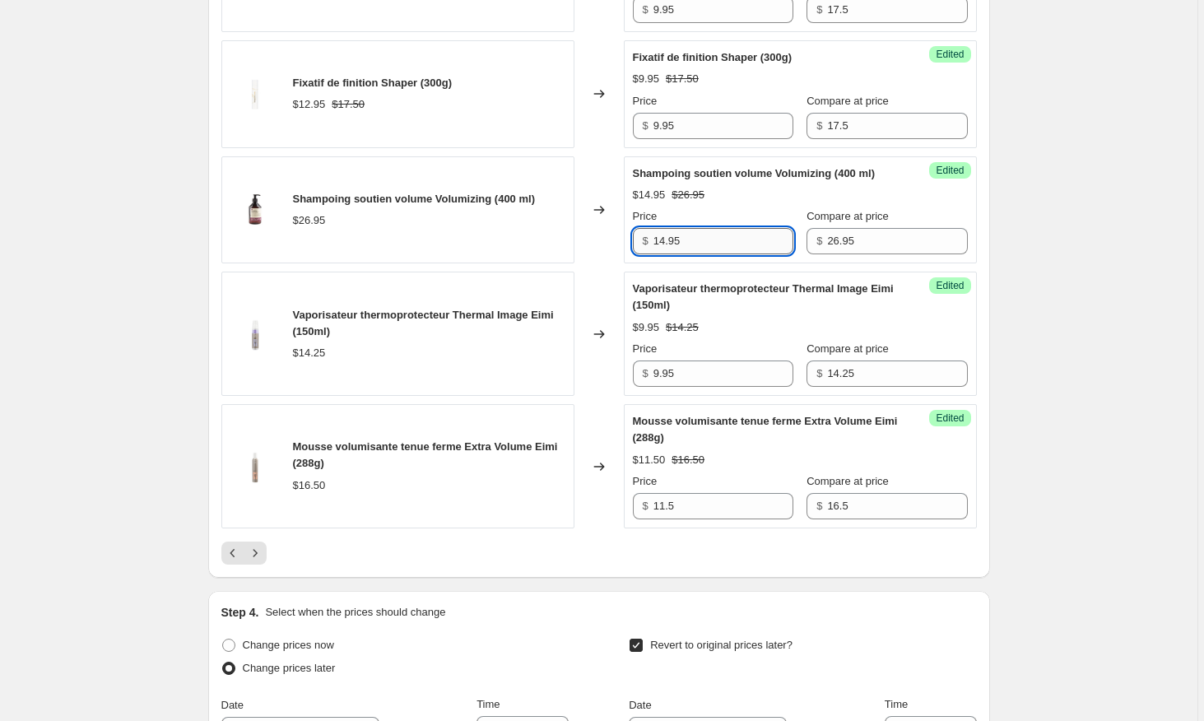
click at [732, 245] on input "14.95" at bounding box center [723, 241] width 140 height 26
type input "18.69"
click at [263, 561] on icon "Next" at bounding box center [255, 553] width 16 height 16
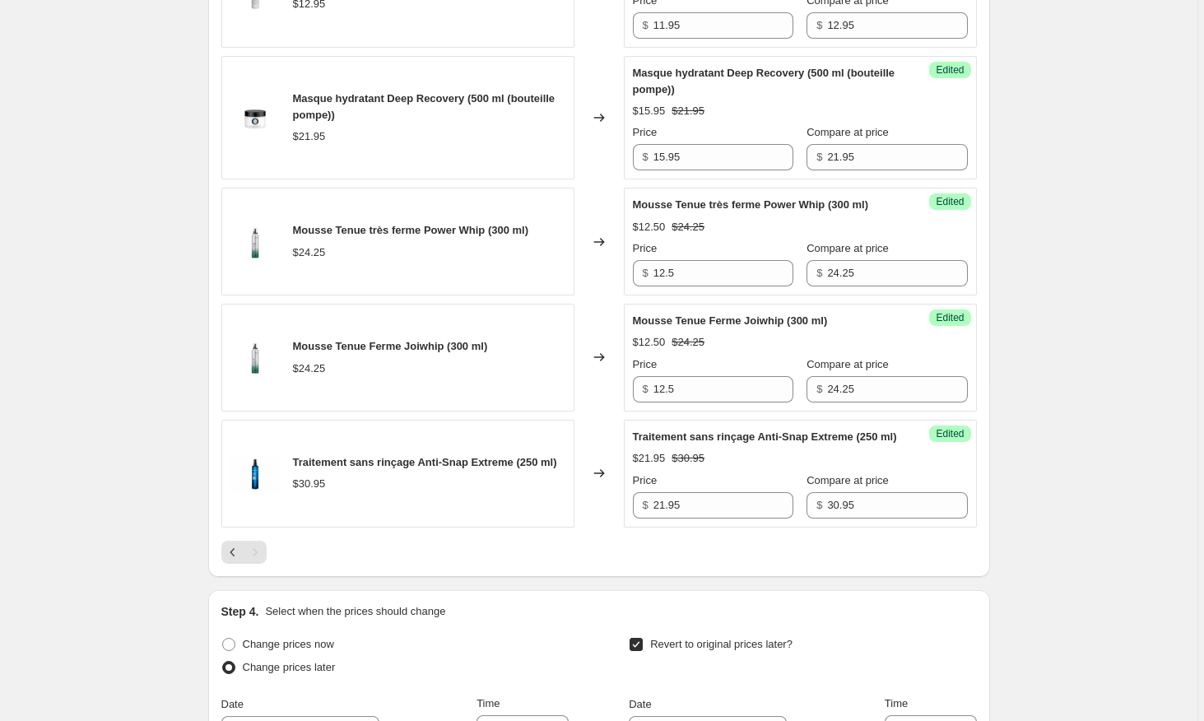
scroll to position [1146, 0]
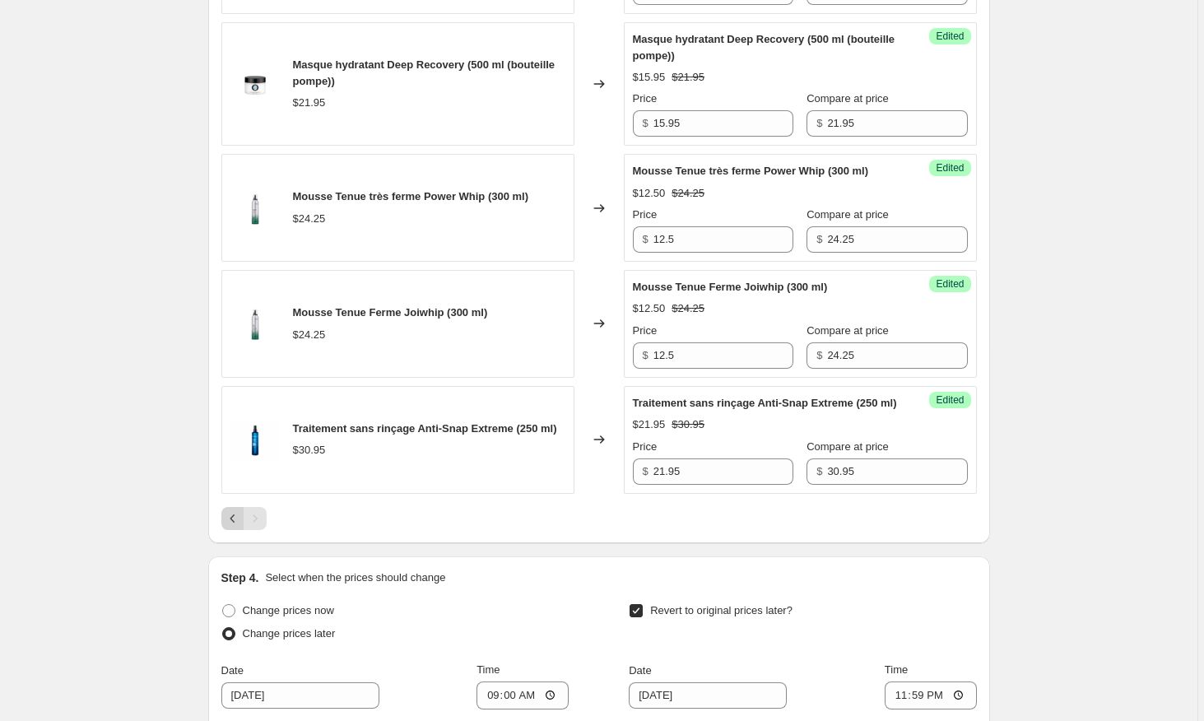
click at [236, 527] on icon "Previous" at bounding box center [233, 518] width 16 height 16
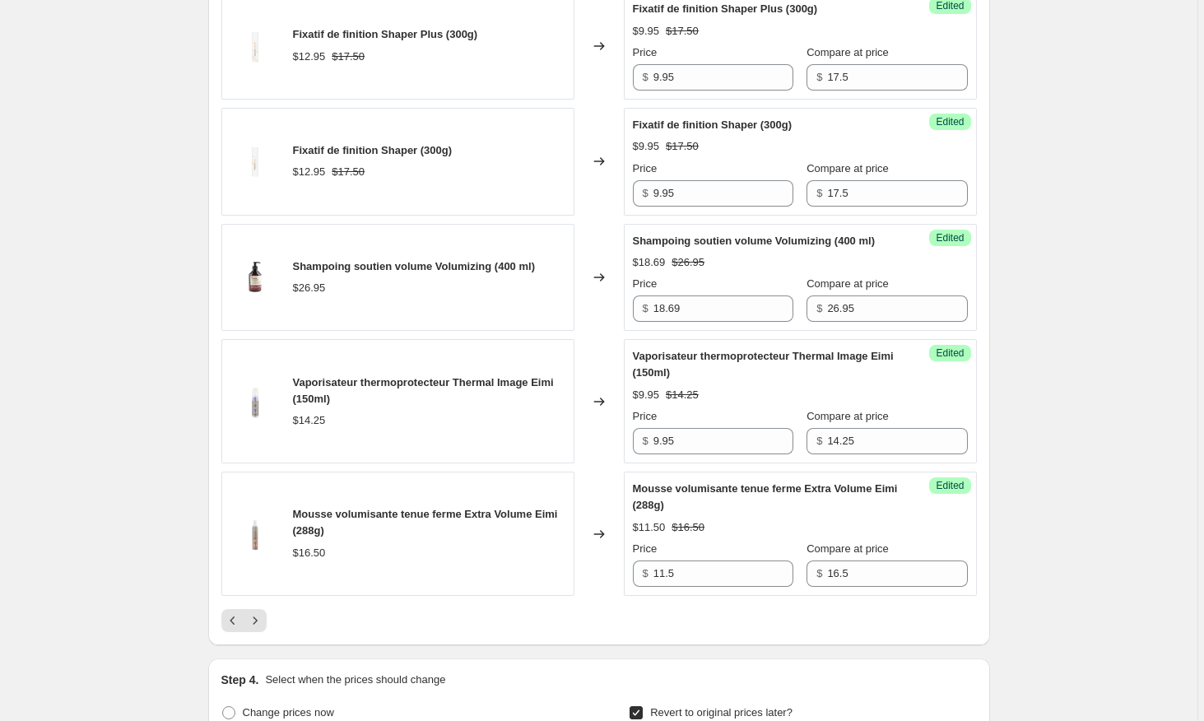
scroll to position [2540, 0]
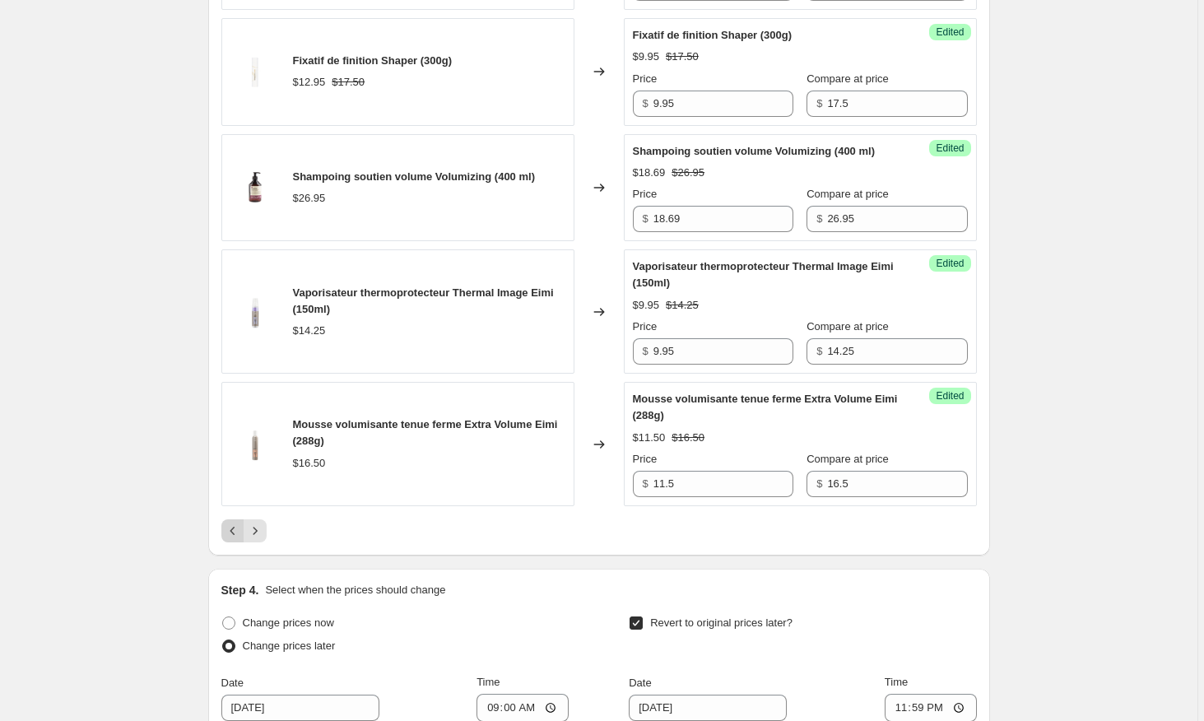
click at [236, 527] on icon "Previous" at bounding box center [233, 530] width 16 height 16
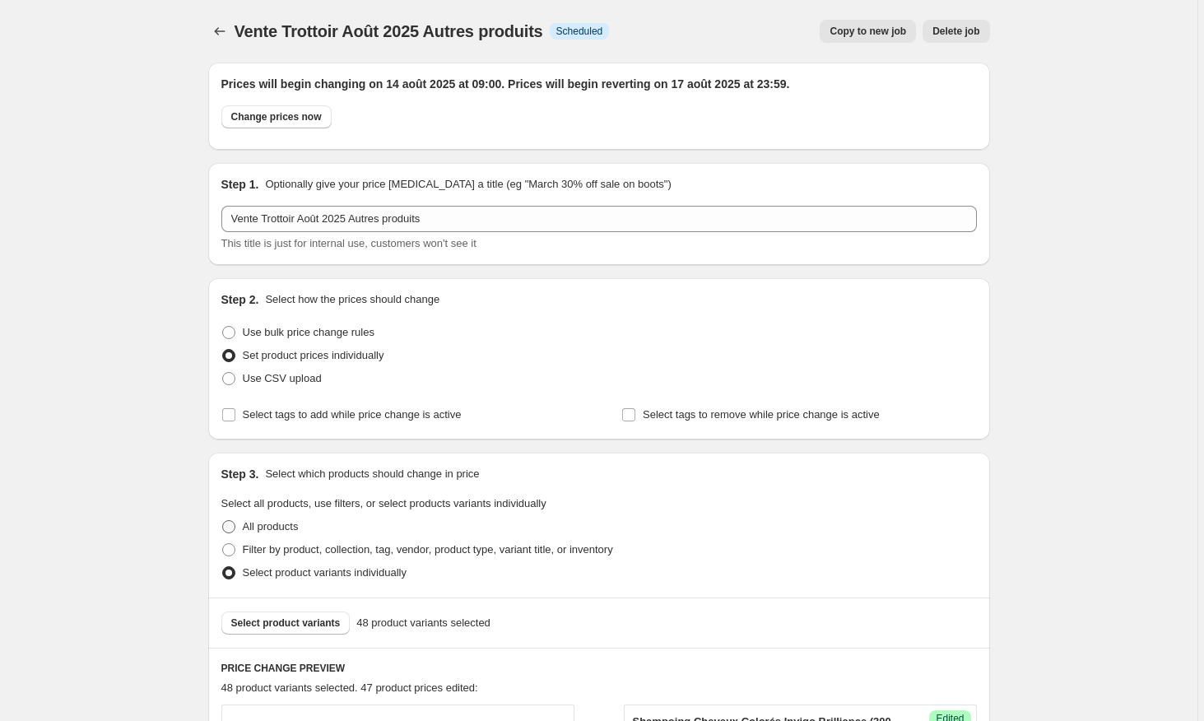
scroll to position [0, 0]
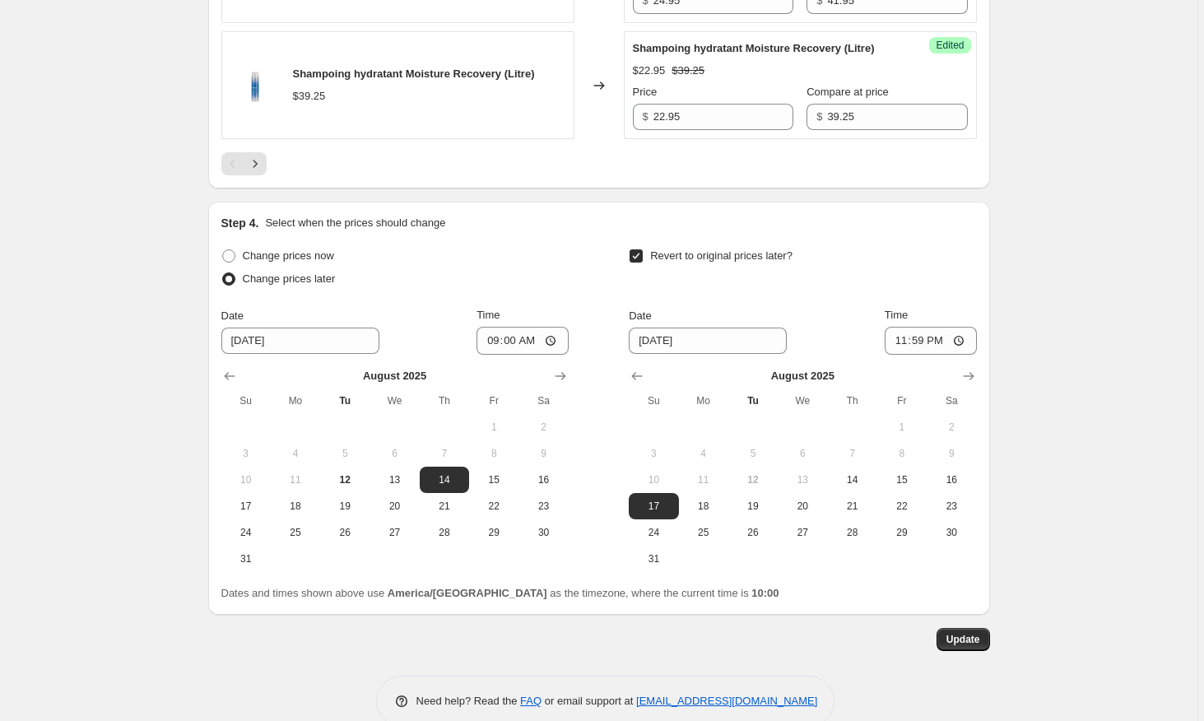
scroll to position [3039, 0]
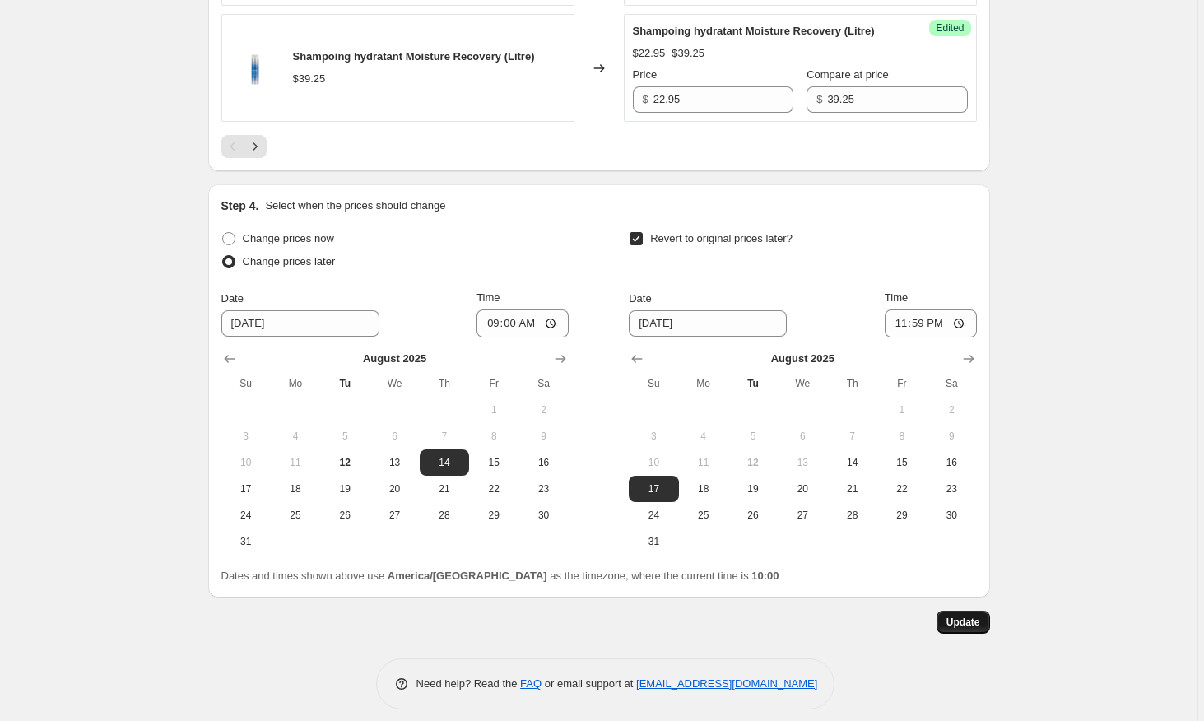
click at [954, 625] on span "Update" at bounding box center [963, 621] width 34 height 13
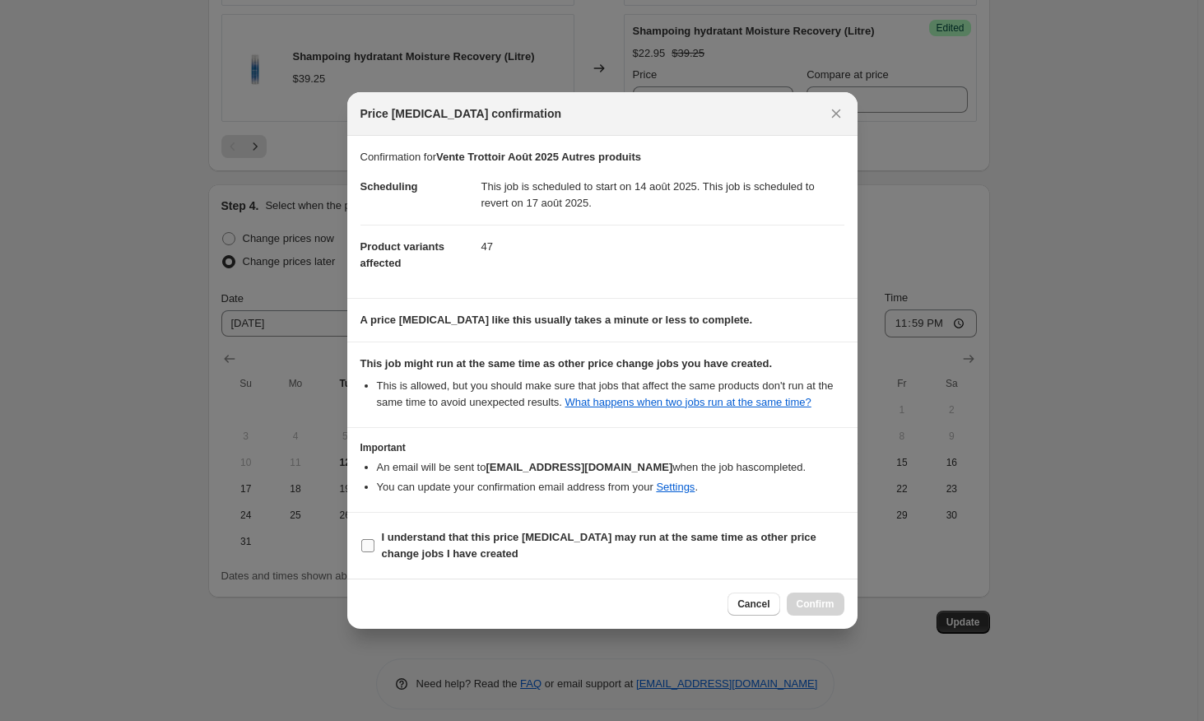
click at [414, 559] on b "I understand that this price change job may run at the same time as other price…" at bounding box center [599, 545] width 434 height 29
click at [374, 552] on input "I understand that this price change job may run at the same time as other price…" at bounding box center [367, 545] width 13 height 13
checkbox input "true"
click at [807, 607] on span "Confirm" at bounding box center [815, 603] width 38 height 13
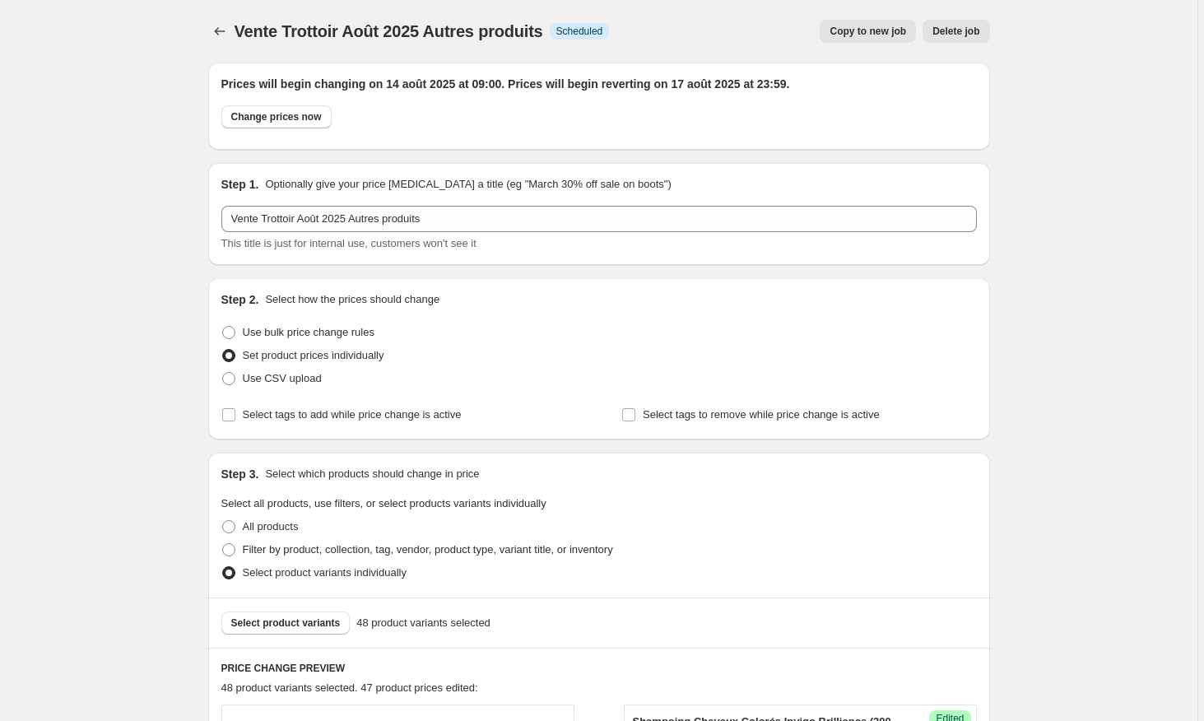
scroll to position [0, 0]
click at [222, 33] on icon "Price change jobs" at bounding box center [219, 31] width 16 height 16
